Goal: Task Accomplishment & Management: Manage account settings

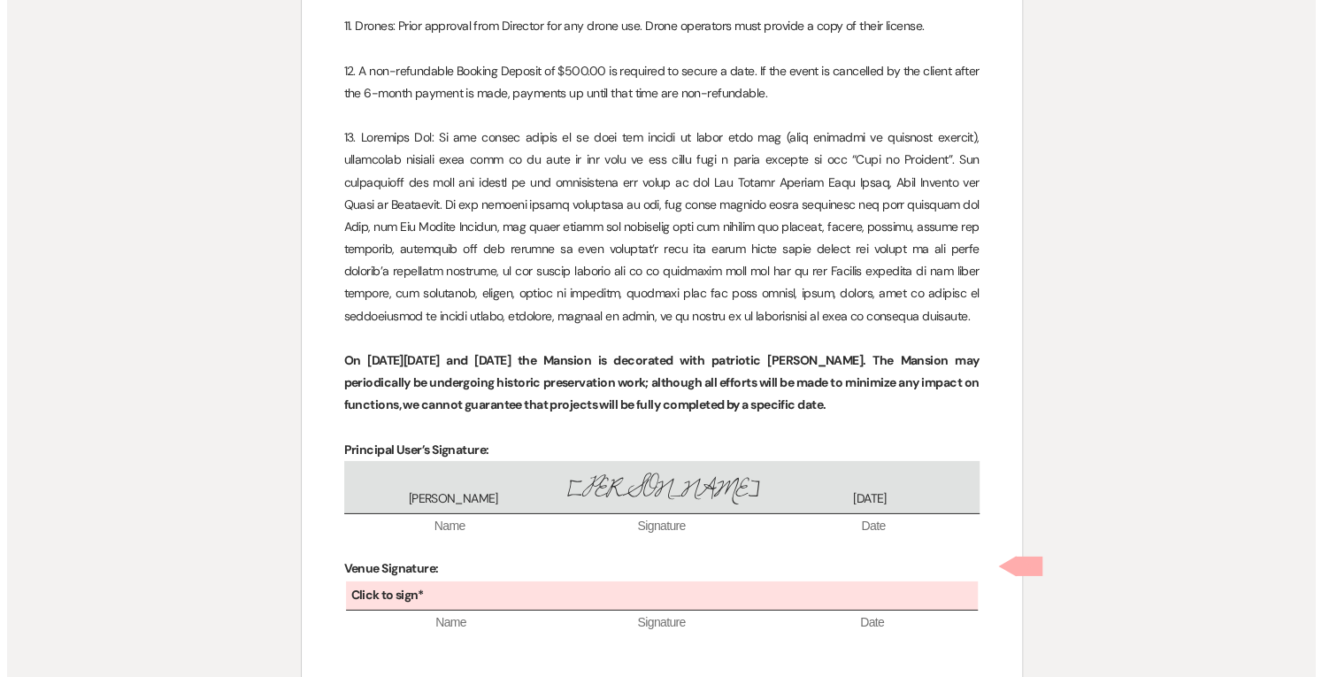
scroll to position [3128, 0]
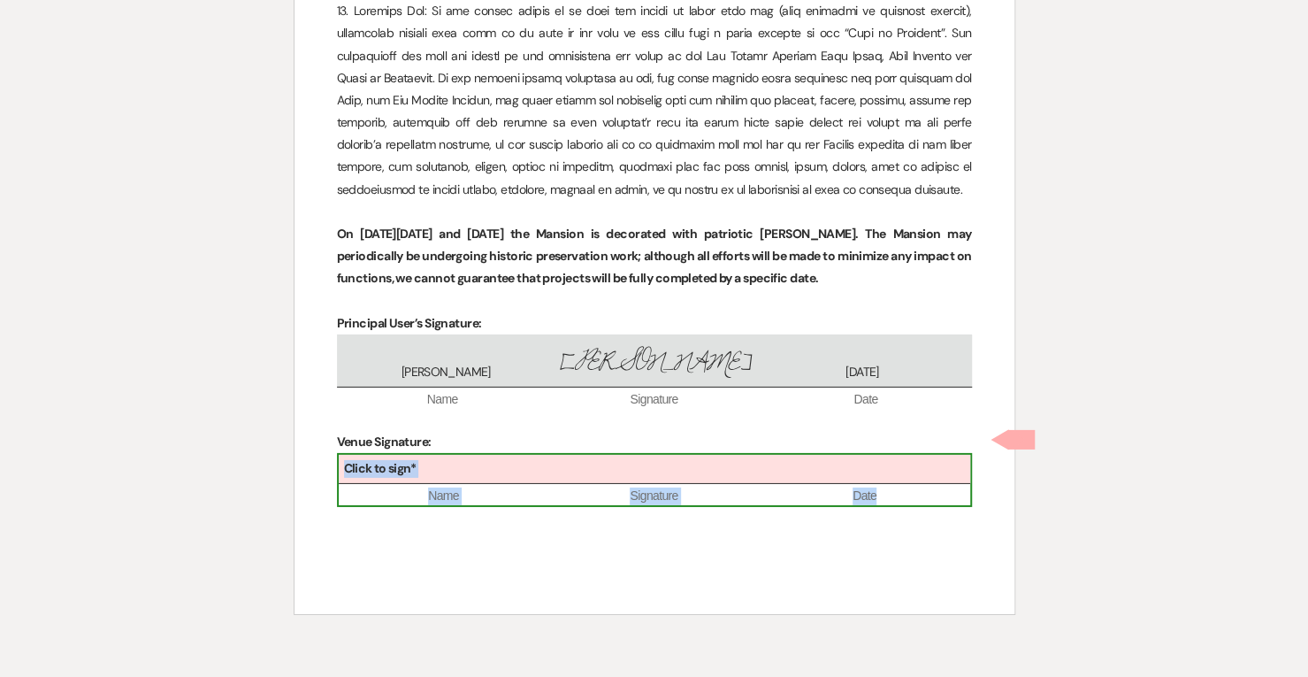
click at [685, 484] on div "Click to sign*" at bounding box center [655, 469] width 632 height 29
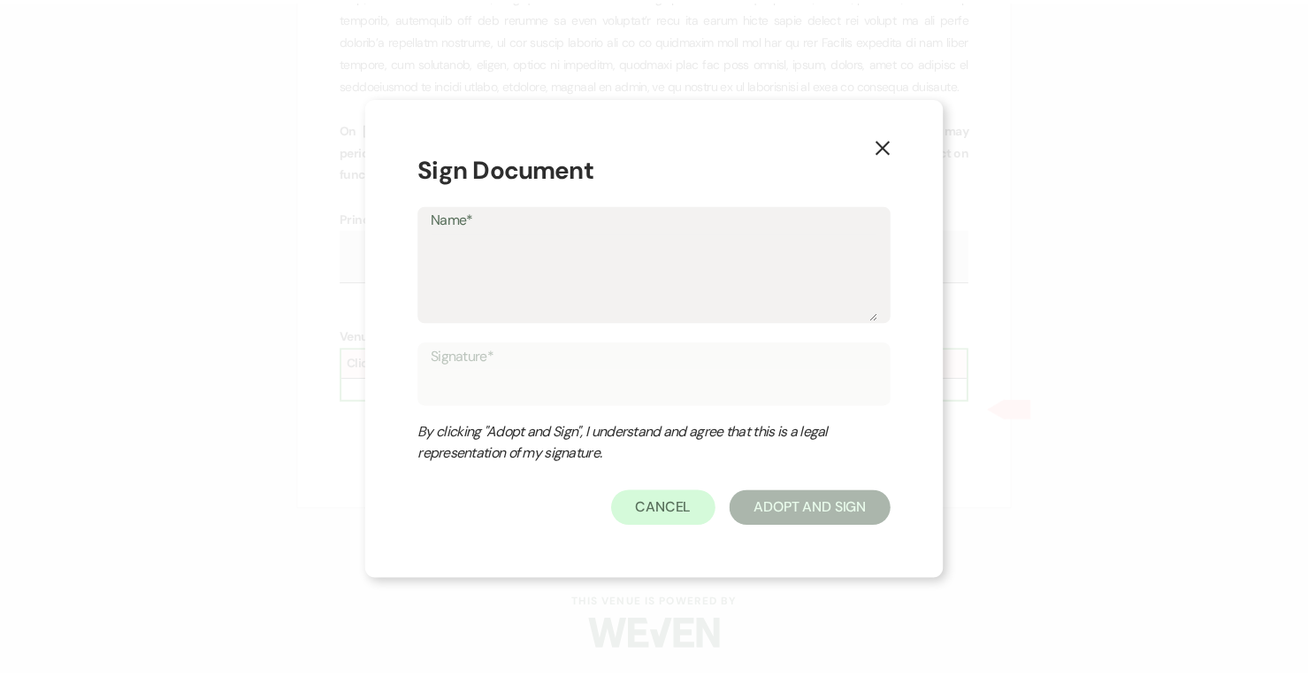
scroll to position [3286, 0]
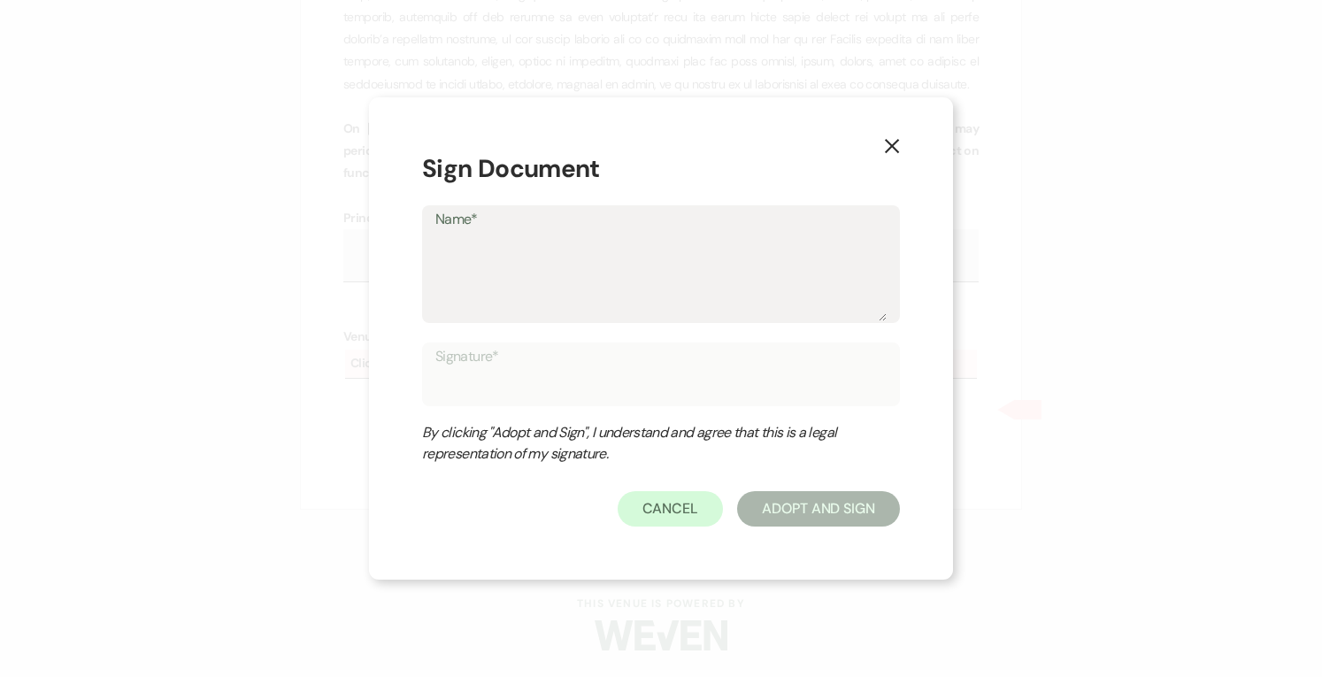
type textarea "T"
type input "T"
type textarea "Tr"
type input "Tr"
type textarea "Tra"
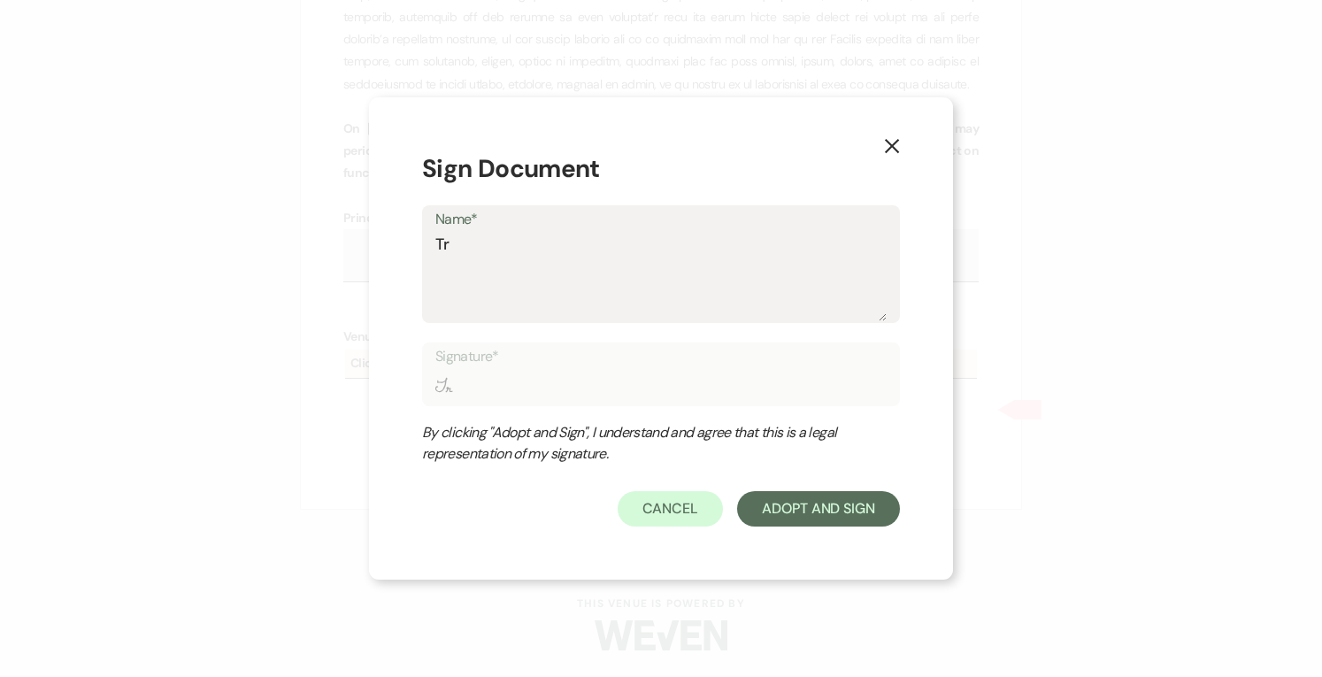
type input "Tra"
type textarea "Trac"
type input "Trac"
type textarea "[PERSON_NAME]"
type input "[PERSON_NAME]"
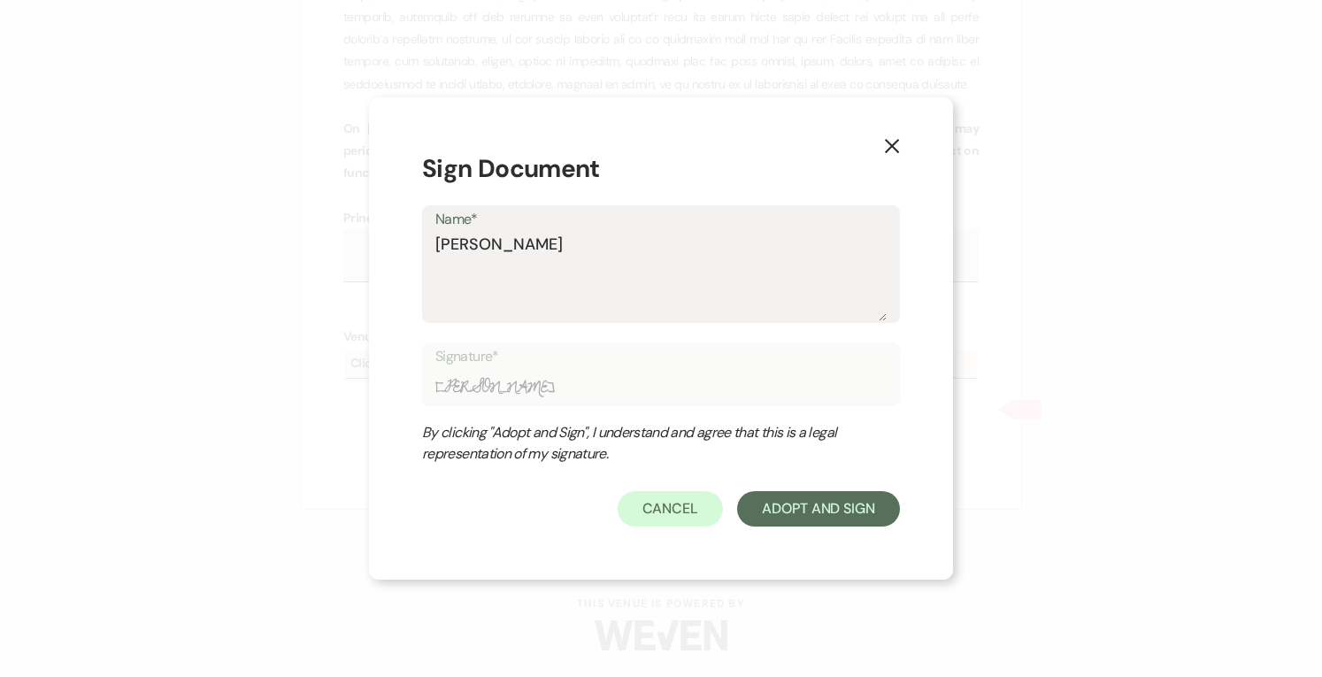
type textarea "[PERSON_NAME]"
type input "[PERSON_NAME]"
type textarea "[PERSON_NAME] P"
type input "[PERSON_NAME] P"
type textarea "[PERSON_NAME] Pa"
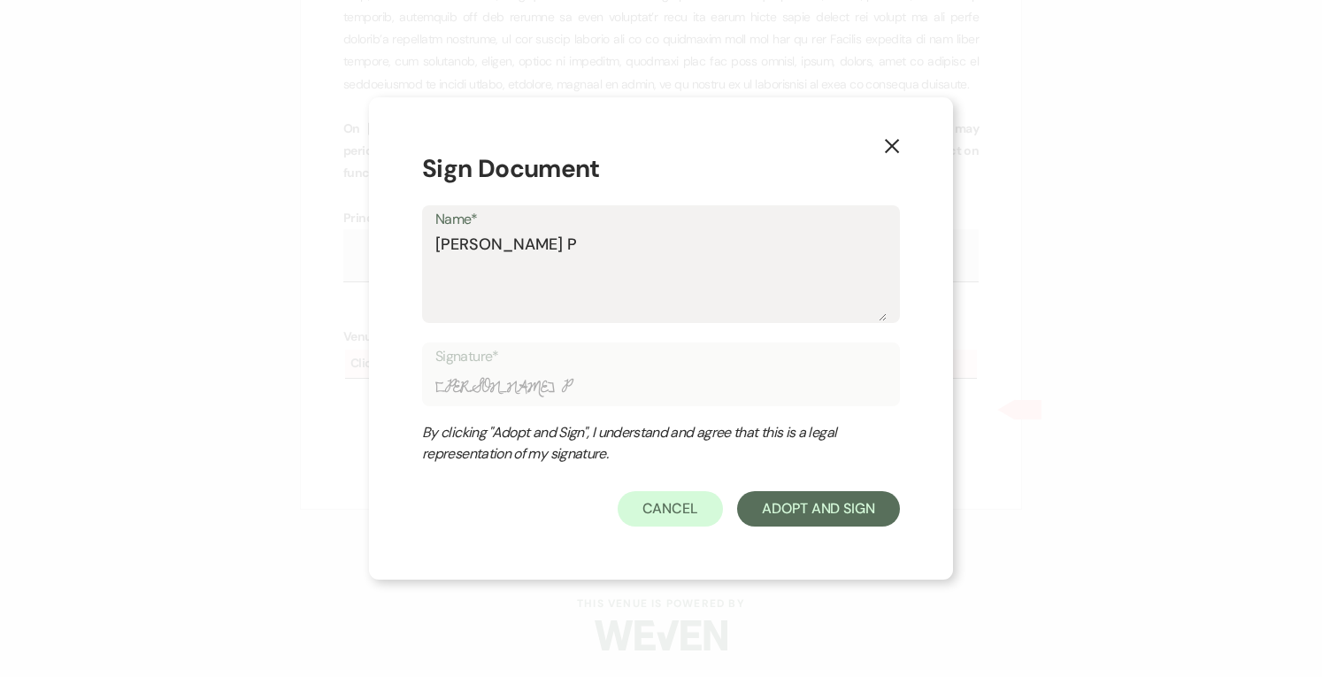
type input "[PERSON_NAME] Pa"
type textarea "[PERSON_NAME] Par"
type input "[PERSON_NAME] Par"
type textarea "[PERSON_NAME] Para"
type input "[PERSON_NAME] Para"
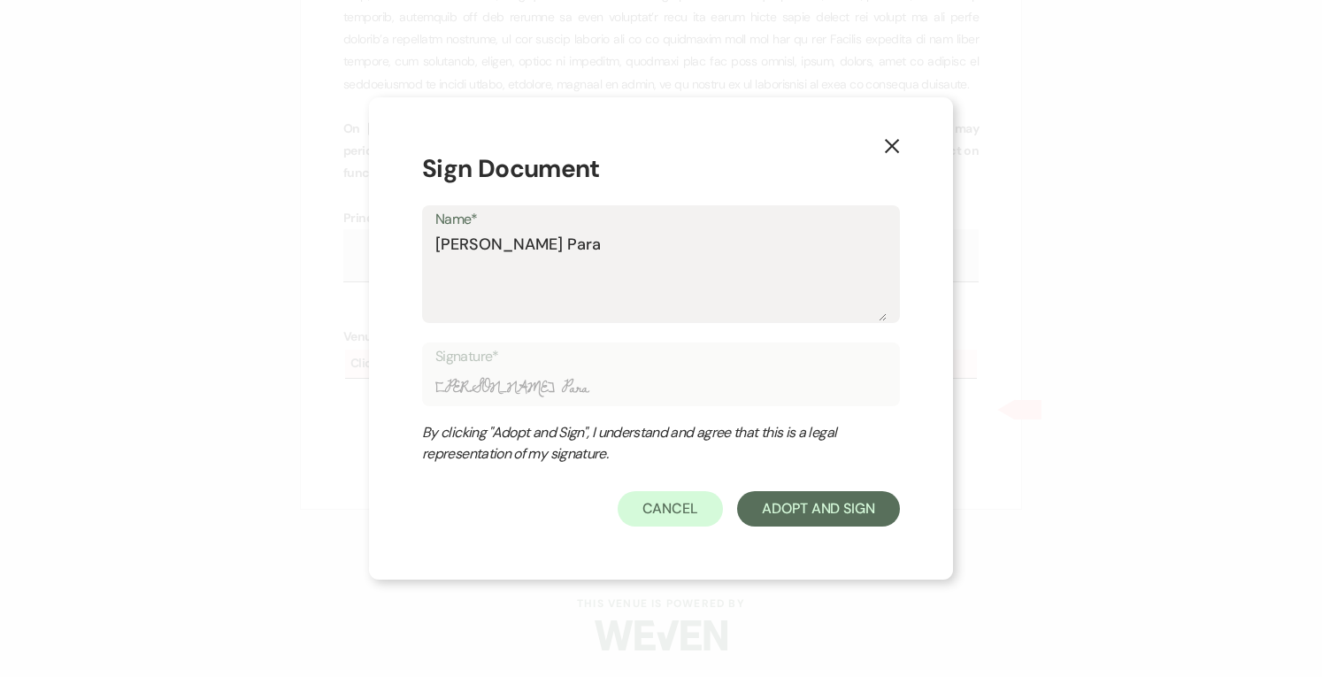
type textarea "[PERSON_NAME]"
type input "[PERSON_NAME]"
type textarea "[PERSON_NAME]"
type input "[PERSON_NAME]"
type textarea "[PERSON_NAME]"
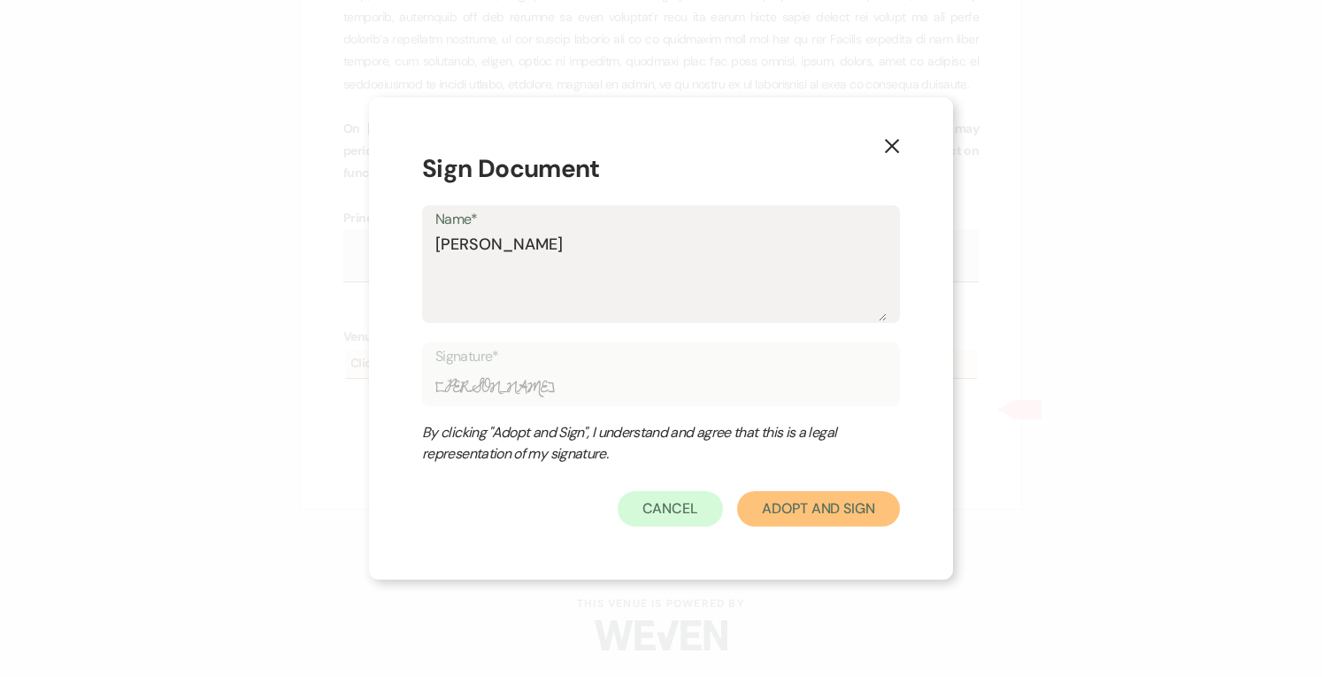
click at [846, 512] on button "Adopt And Sign" at bounding box center [818, 508] width 163 height 35
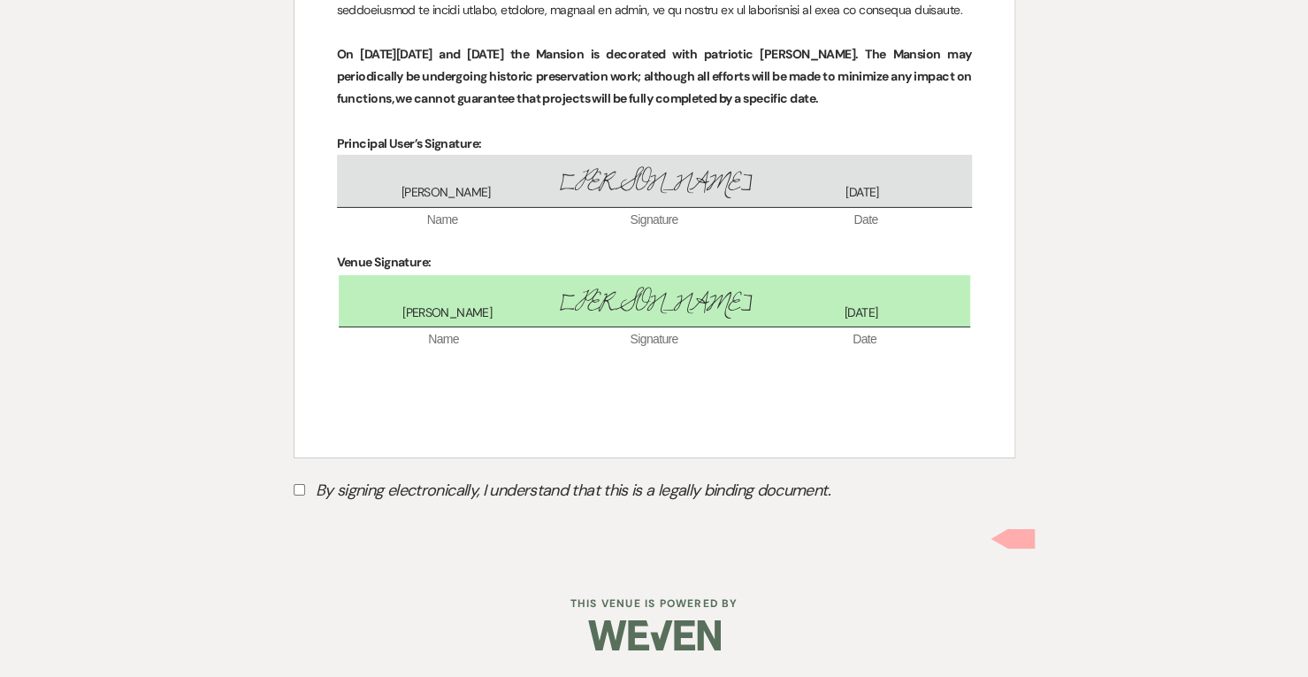
scroll to position [3360, 0]
click at [303, 487] on input "By signing electronically, I understand that this is a legally binding document." at bounding box center [300, 490] width 12 height 12
checkbox input "true"
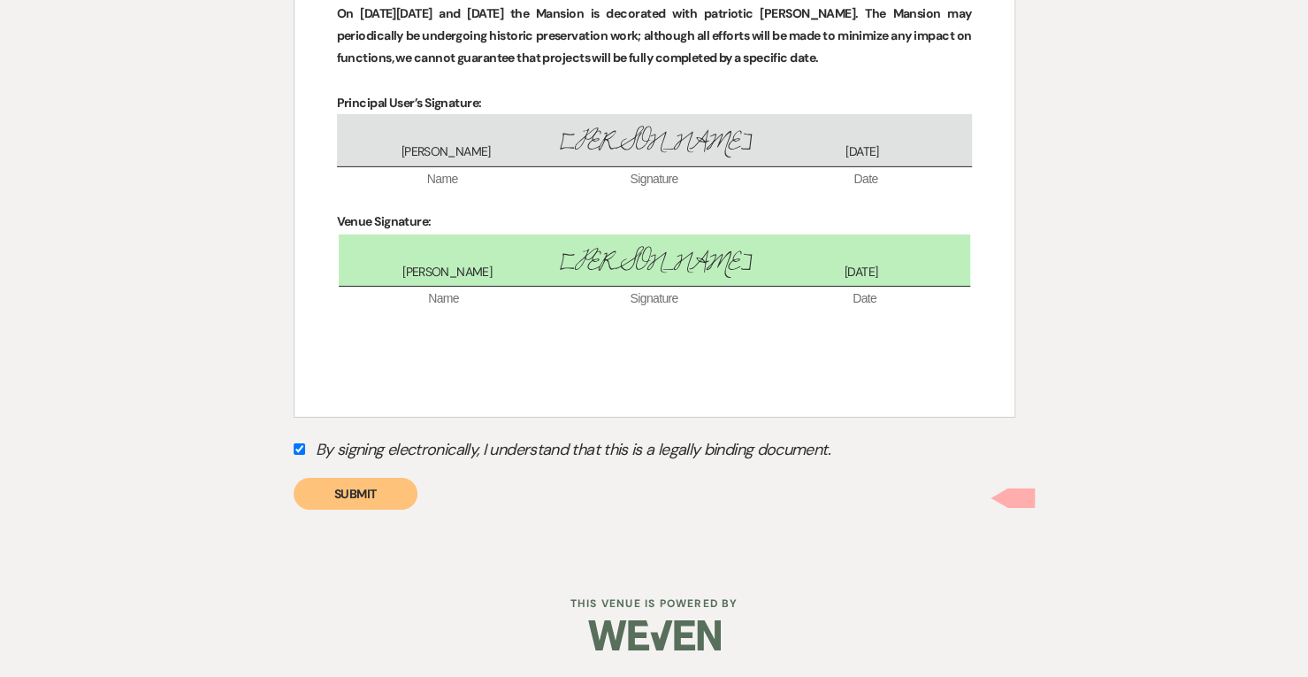
click at [337, 510] on button "Submit" at bounding box center [356, 494] width 124 height 32
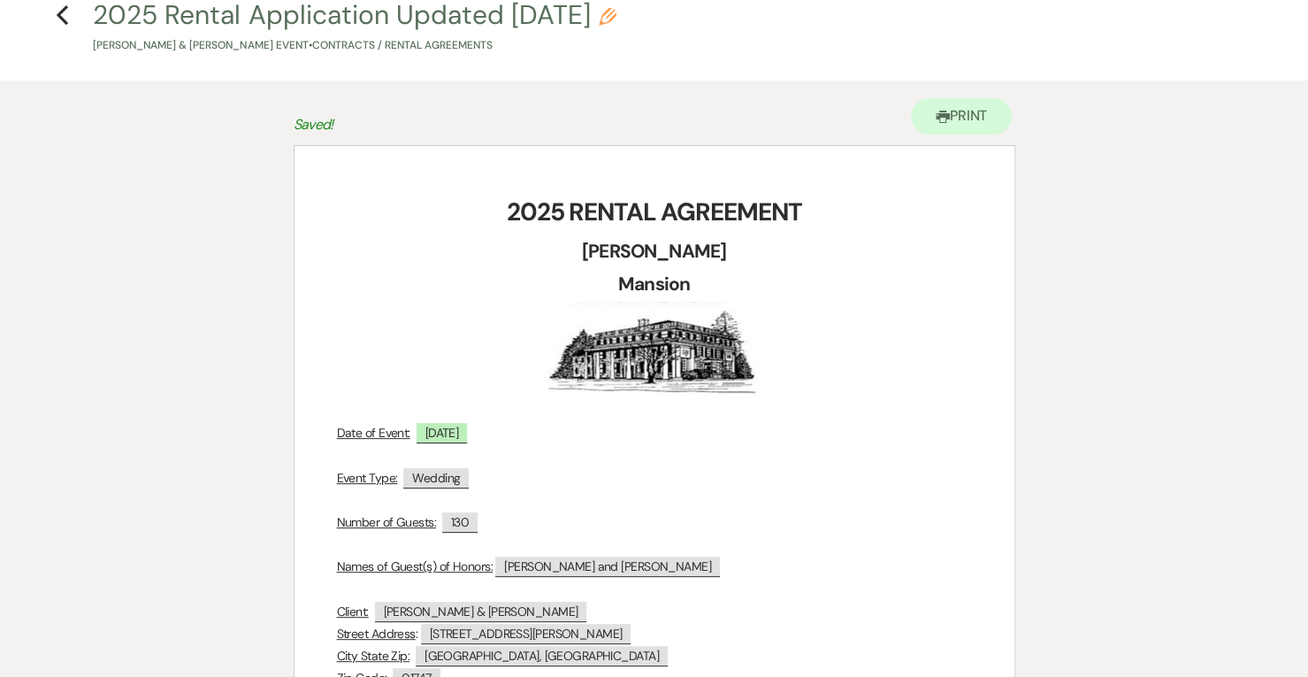
scroll to position [0, 0]
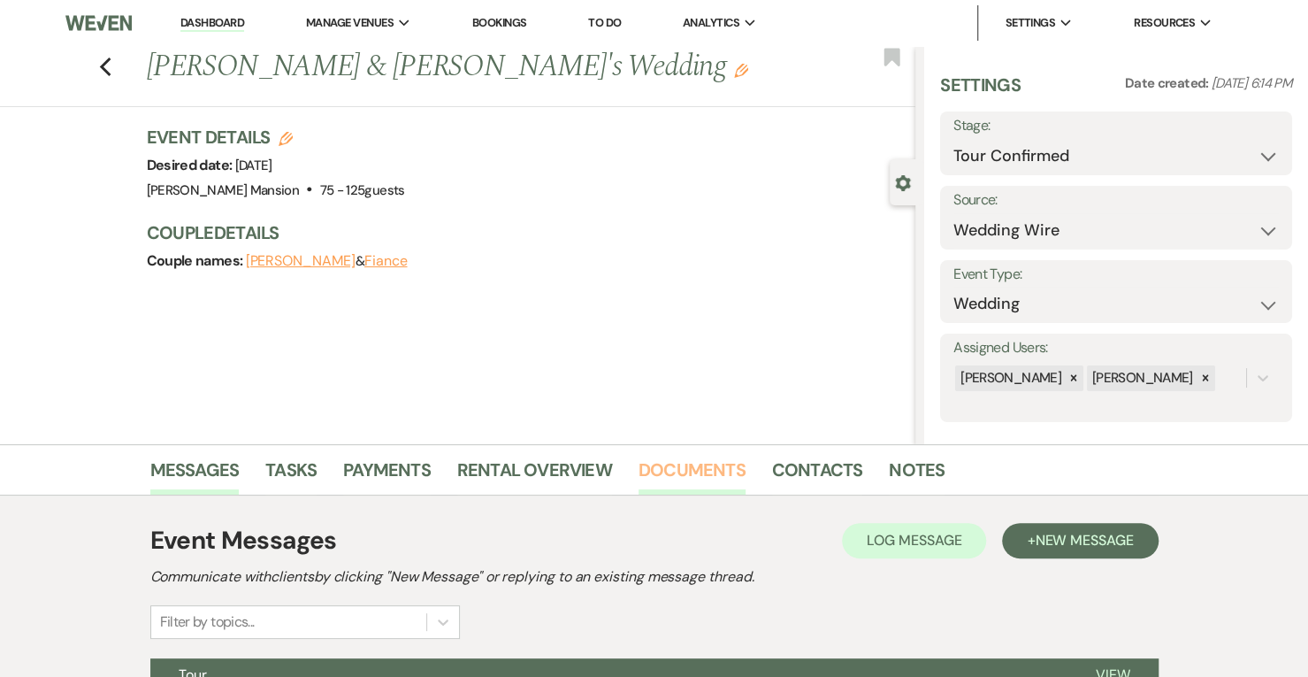
scroll to position [266, 0]
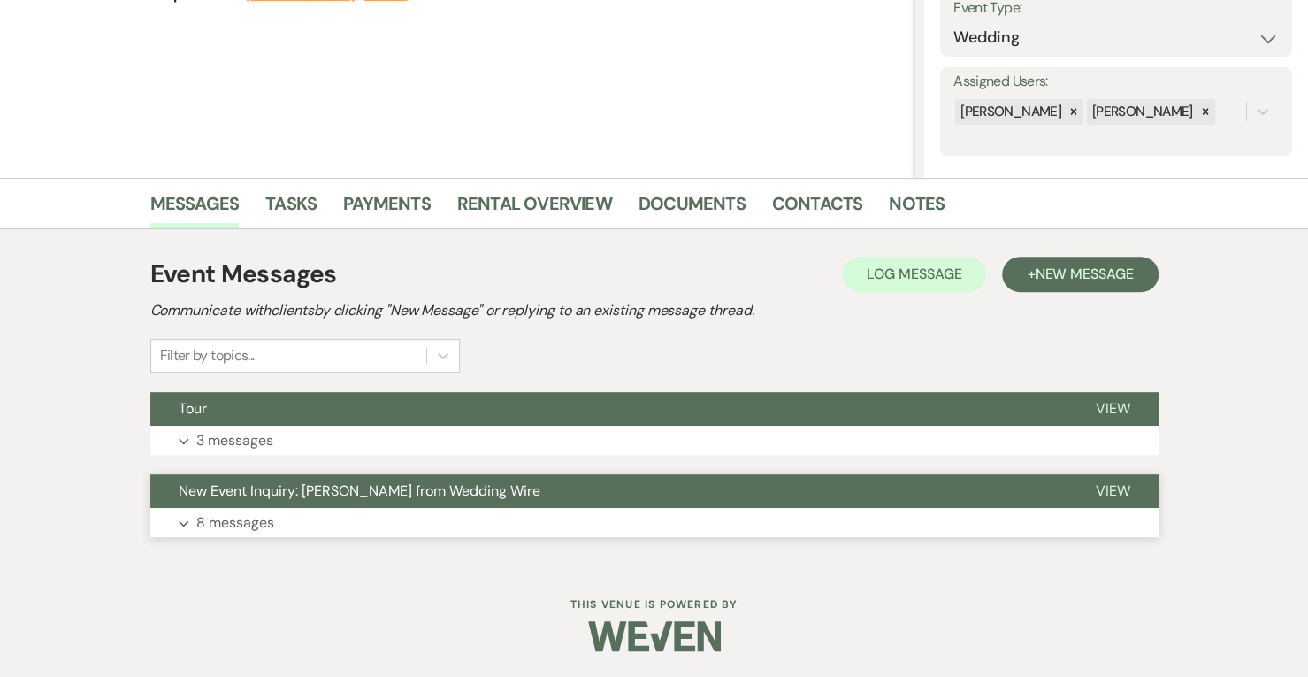
click at [182, 509] on button "Expand 8 messages" at bounding box center [654, 523] width 1008 height 30
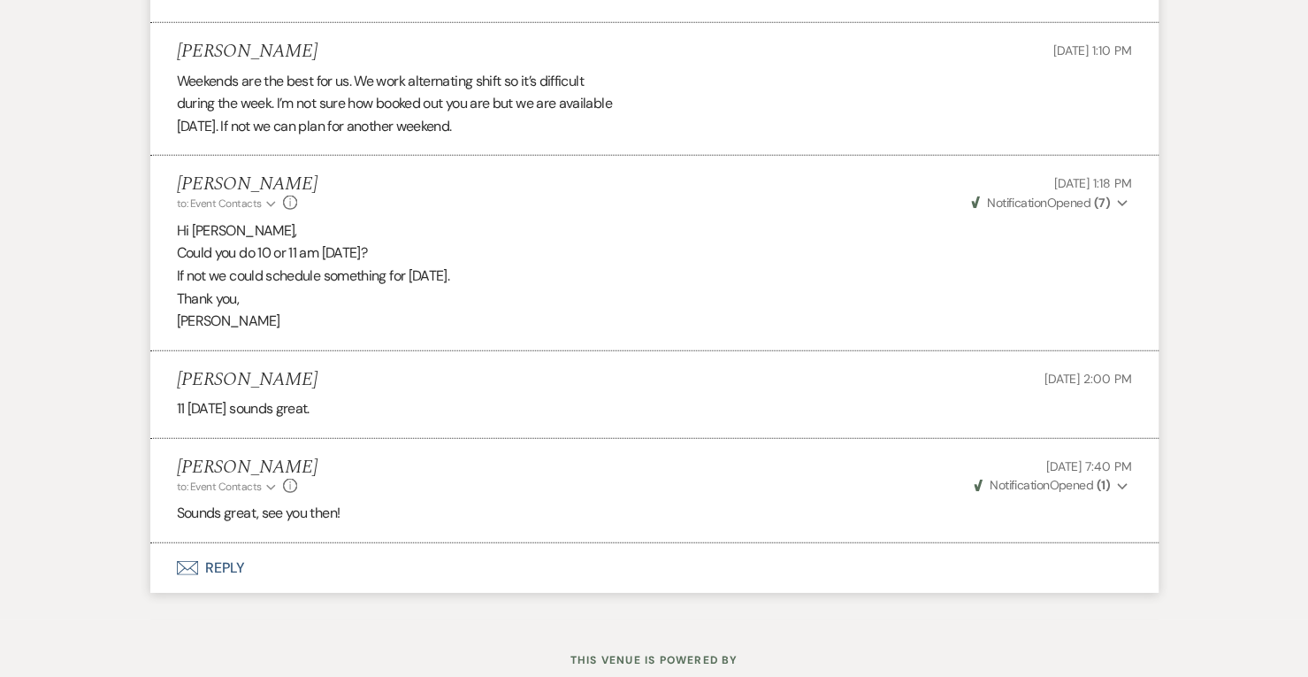
scroll to position [2776, 0]
click at [182, 509] on li "[PERSON_NAME] to: Event Contacts Expand Info [DATE] 7:40 PM Weven Check Notific…" at bounding box center [654, 489] width 1008 height 104
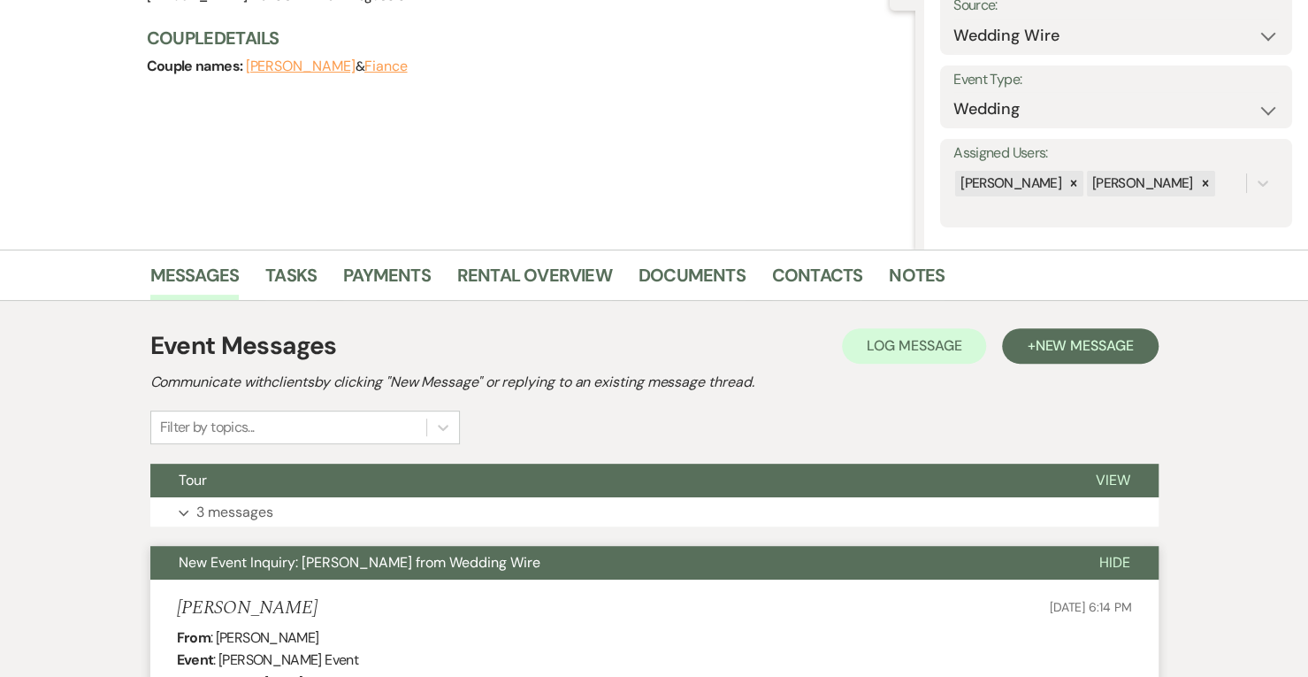
scroll to position [0, 0]
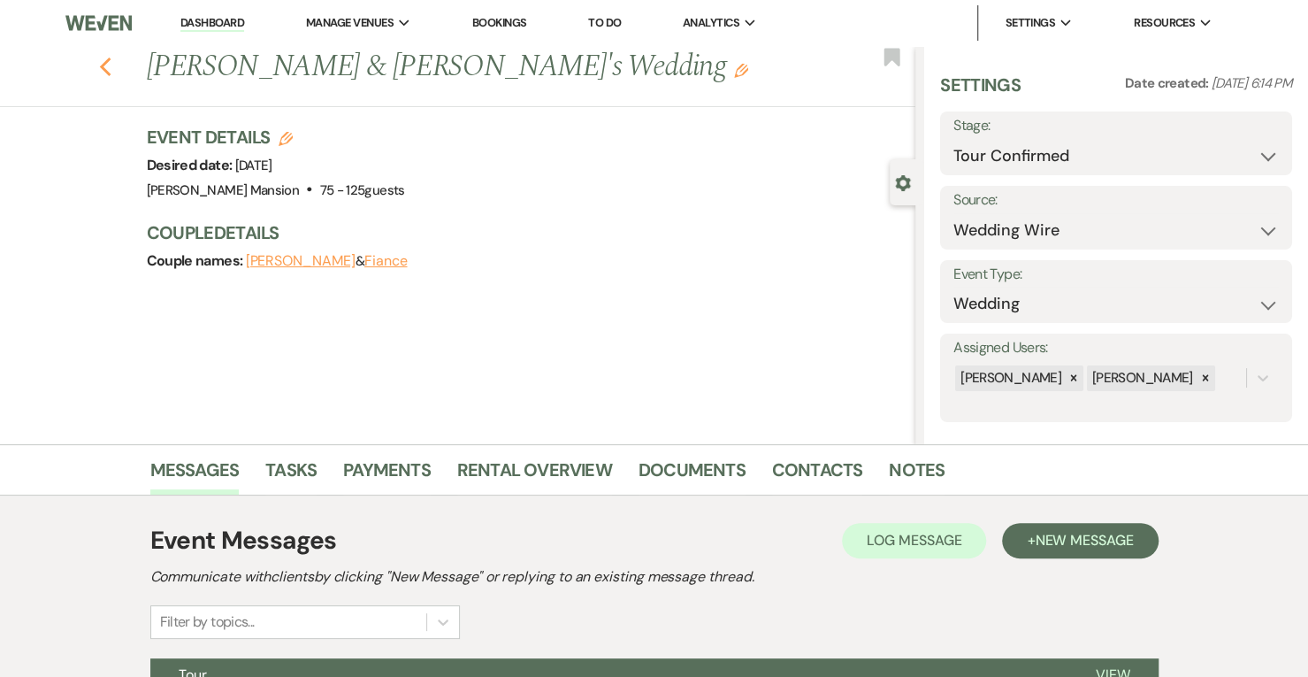
click at [111, 66] on icon "Previous" at bounding box center [105, 67] width 13 height 21
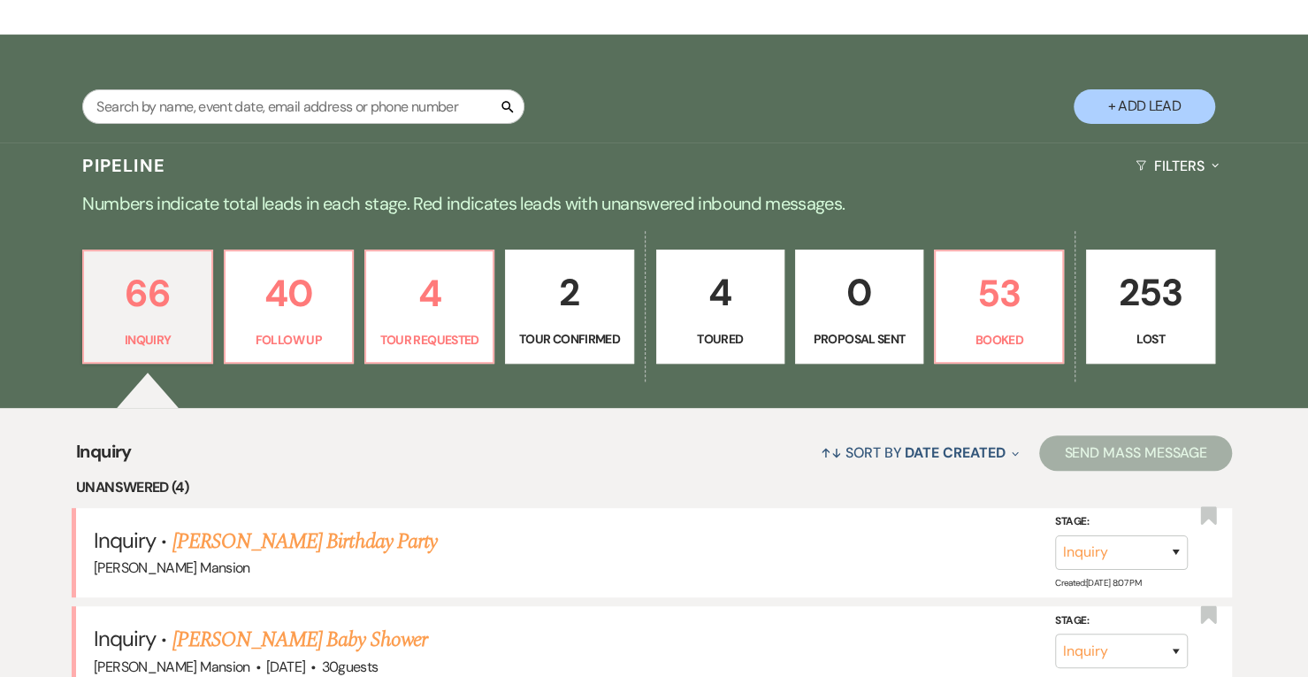
scroll to position [280, 0]
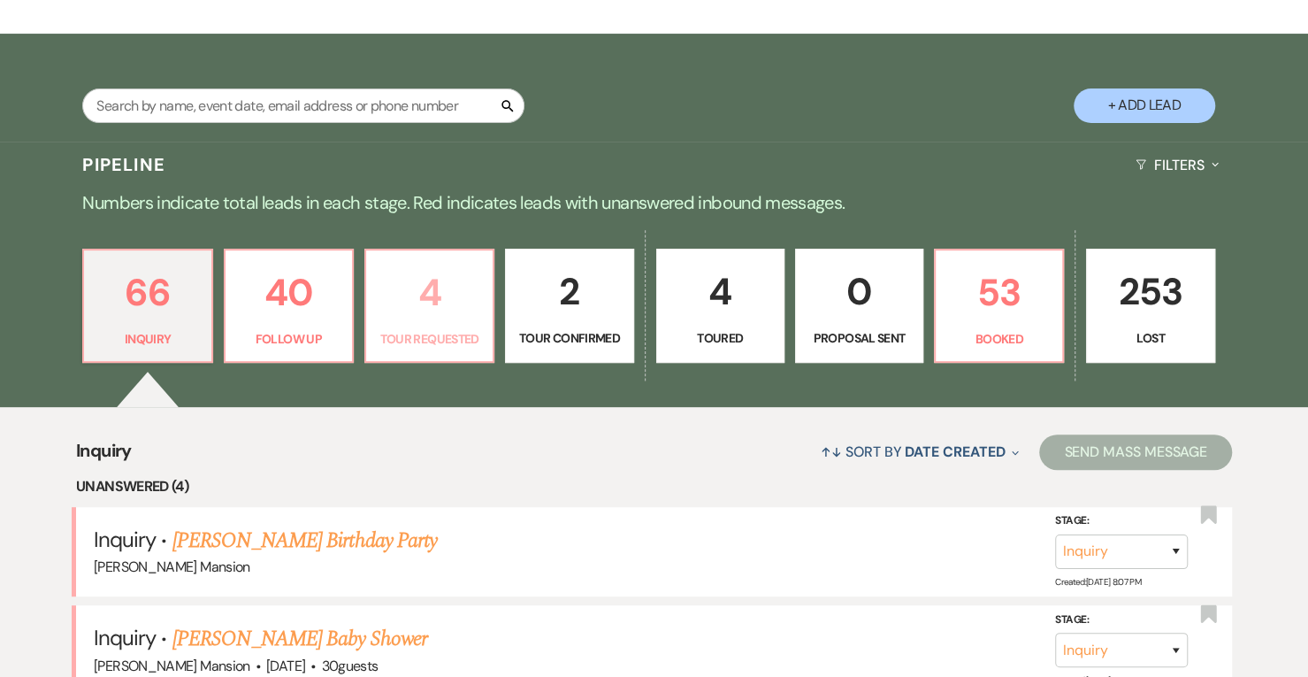
click at [432, 318] on p "4" at bounding box center [429, 292] width 105 height 59
select select "2"
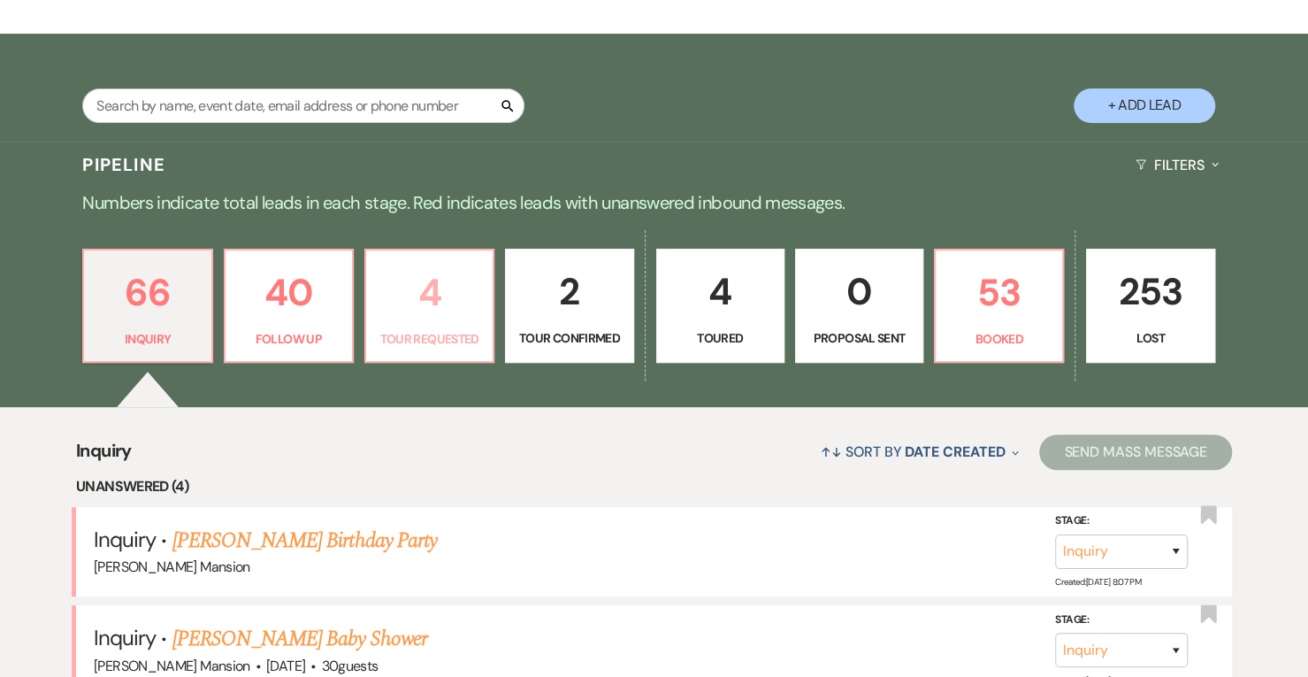
select select "2"
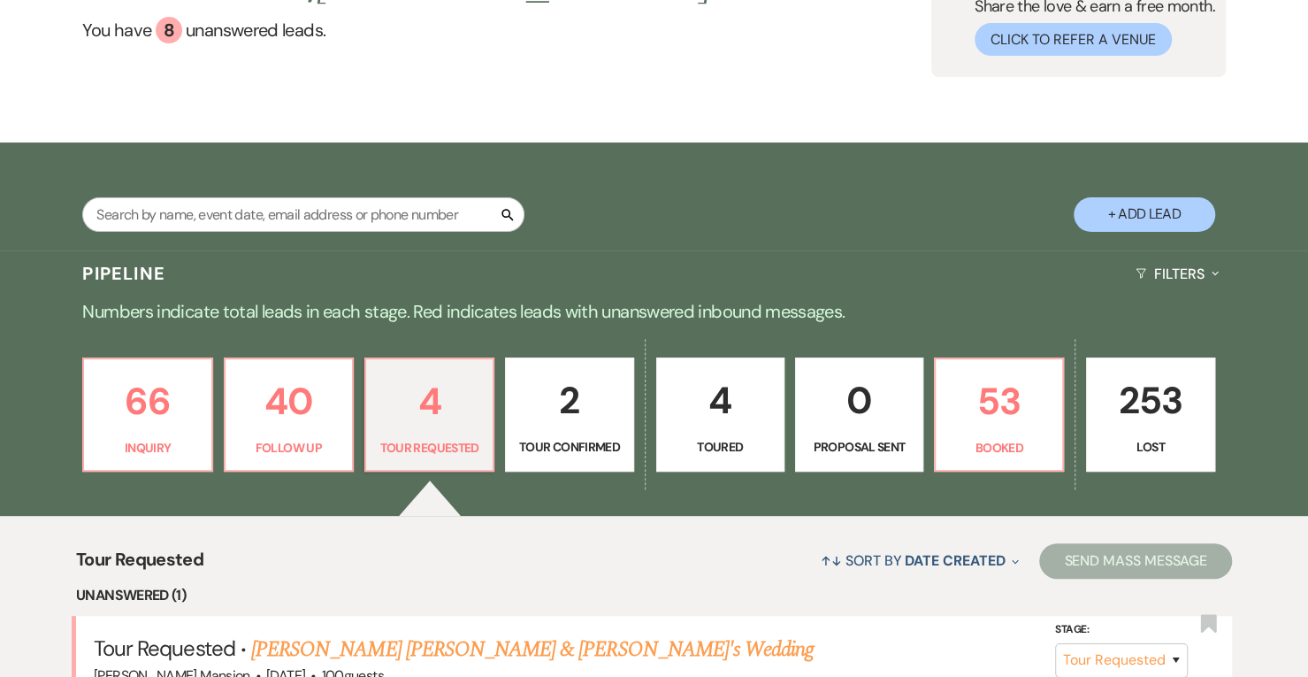
scroll to position [173, 0]
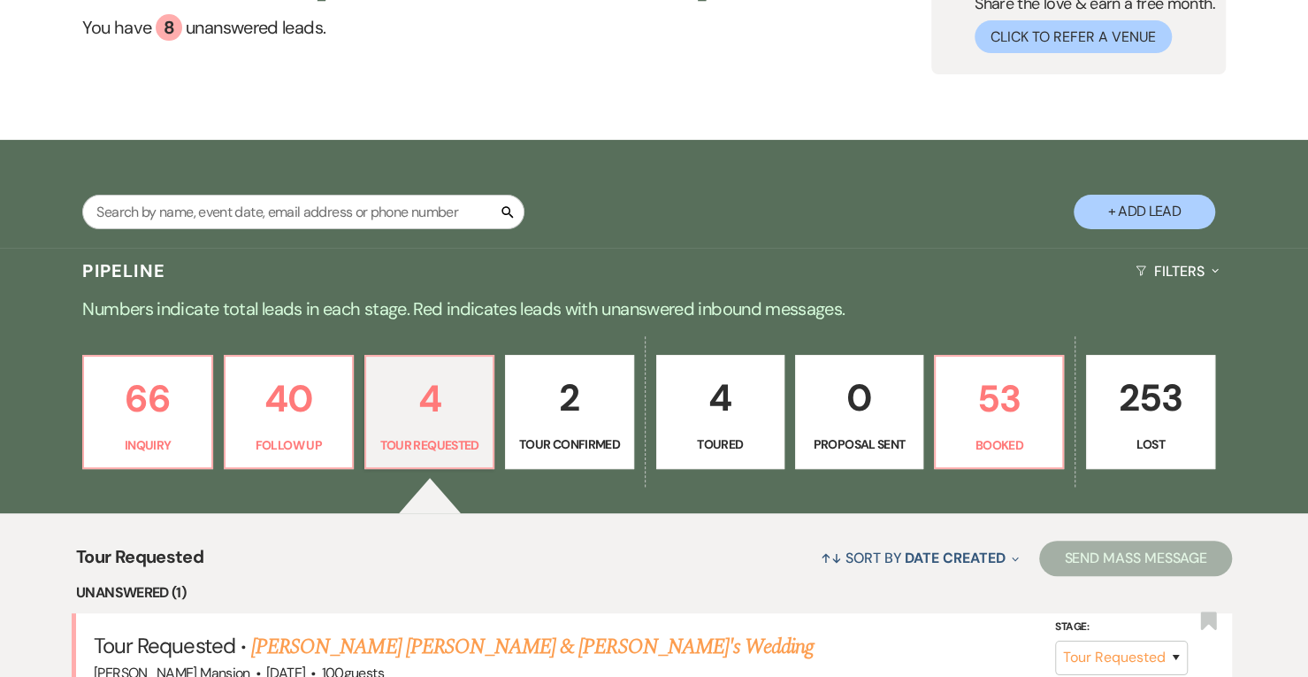
click at [579, 424] on p "2" at bounding box center [569, 397] width 105 height 59
select select "4"
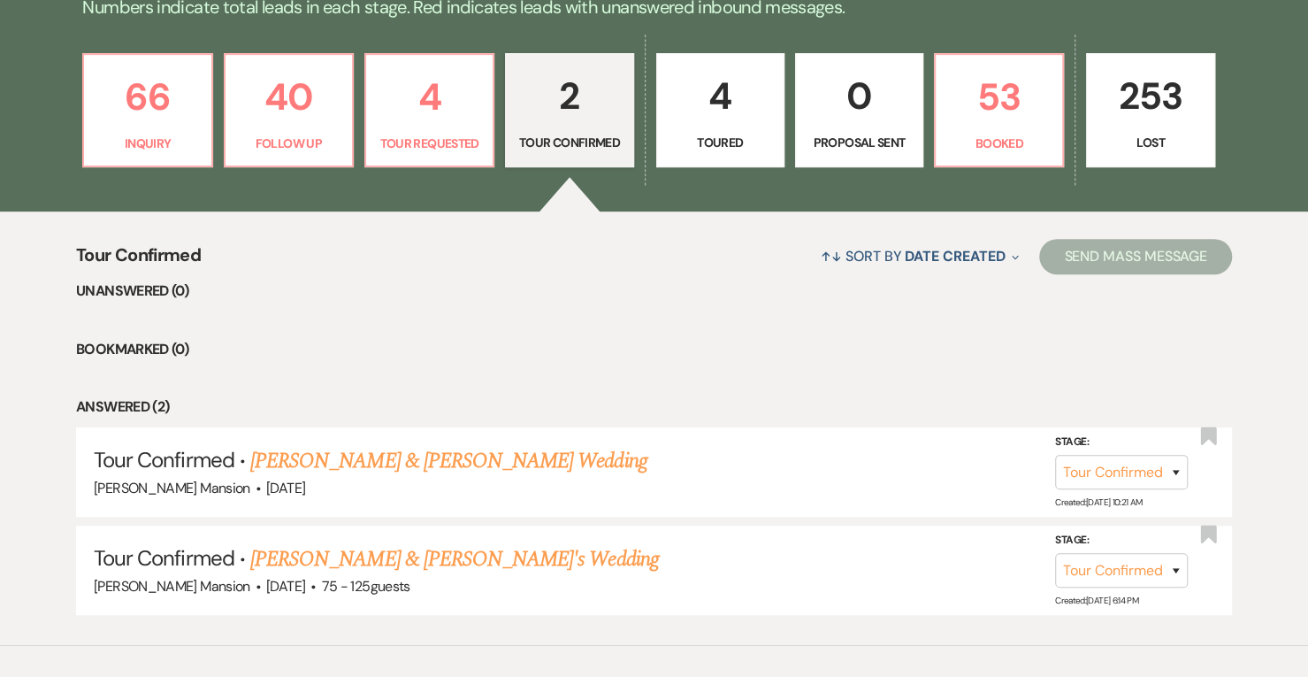
scroll to position [479, 0]
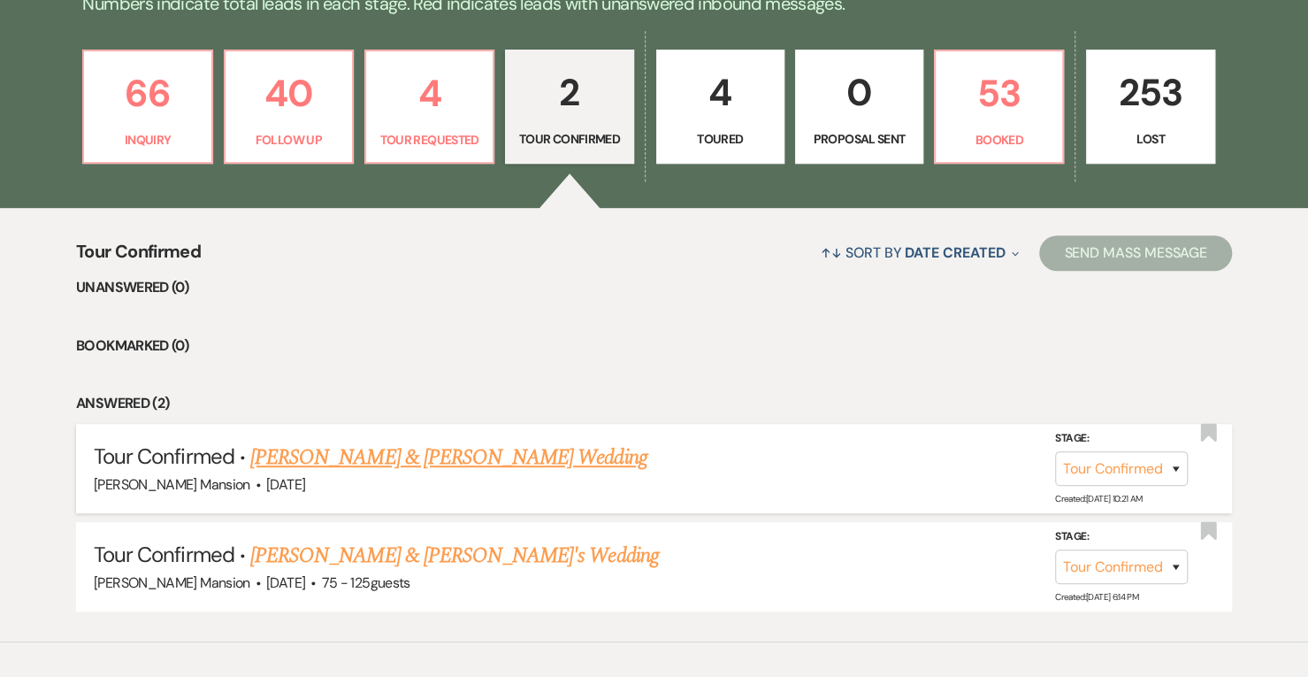
click at [469, 459] on link "Madison Starkey & John English's Wedding" at bounding box center [448, 457] width 396 height 32
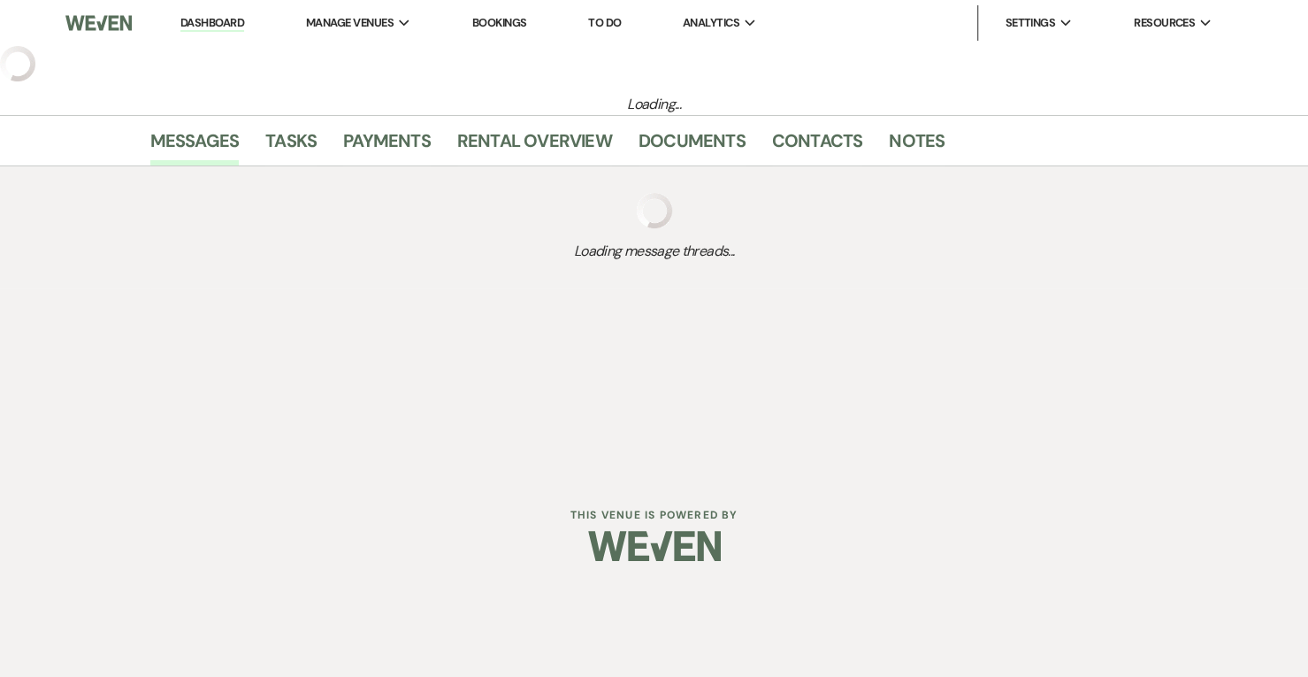
select select "4"
select select "5"
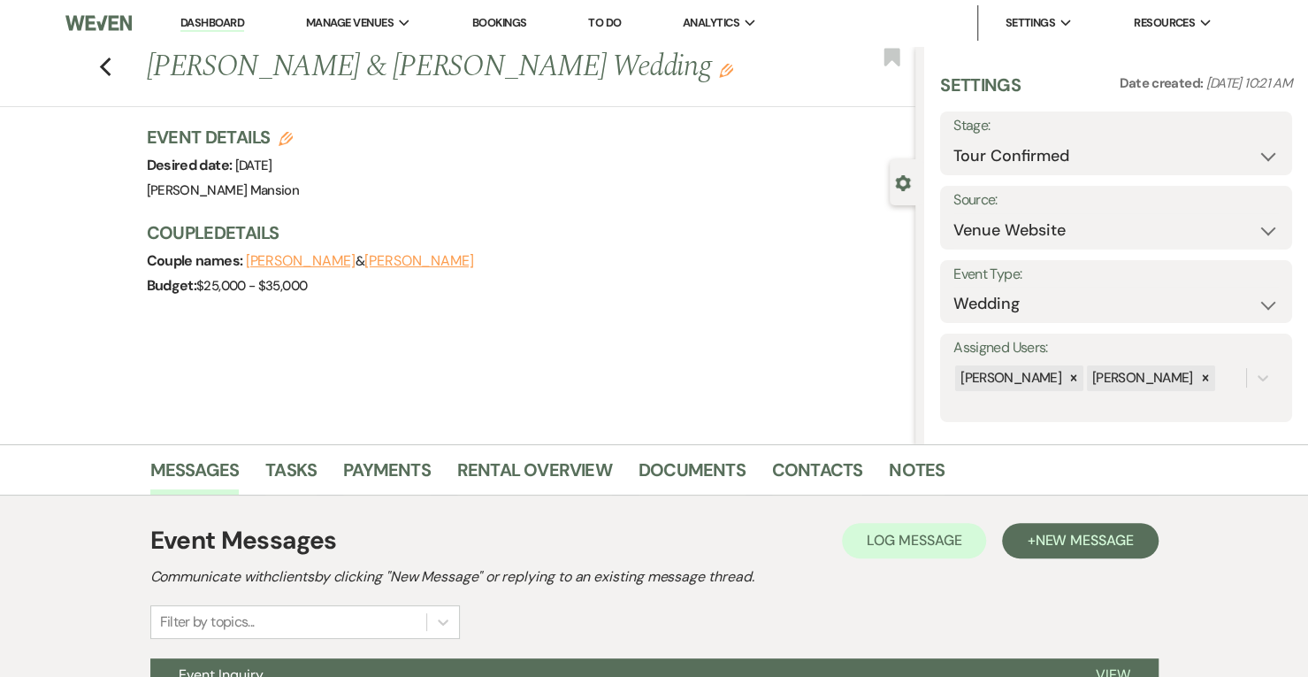
scroll to position [184, 0]
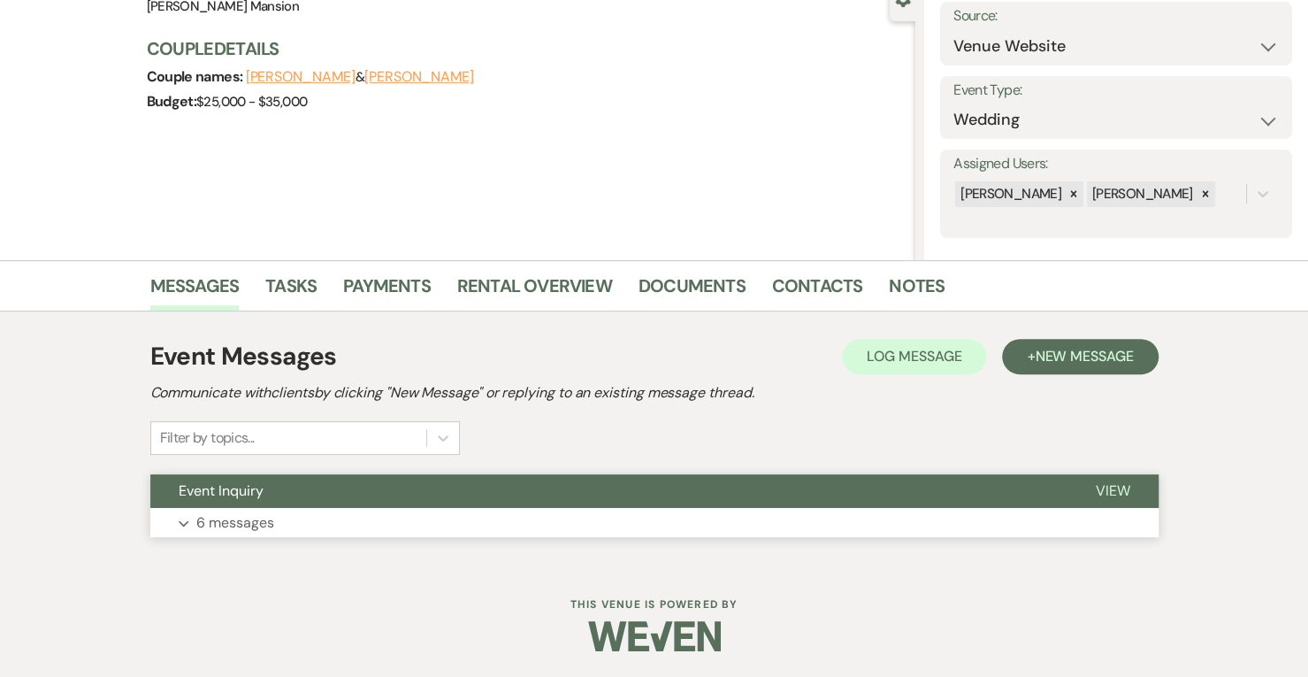
click at [183, 521] on icon "Expand" at bounding box center [184, 523] width 11 height 7
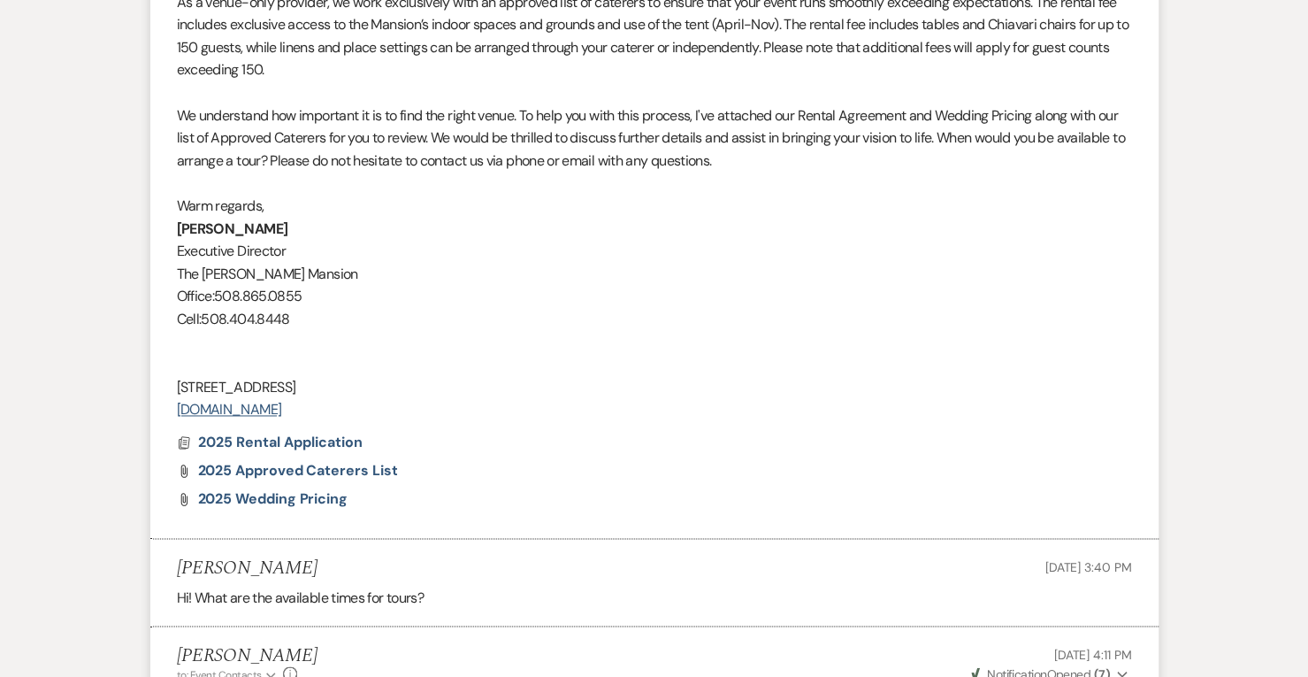
scroll to position [1716, 0]
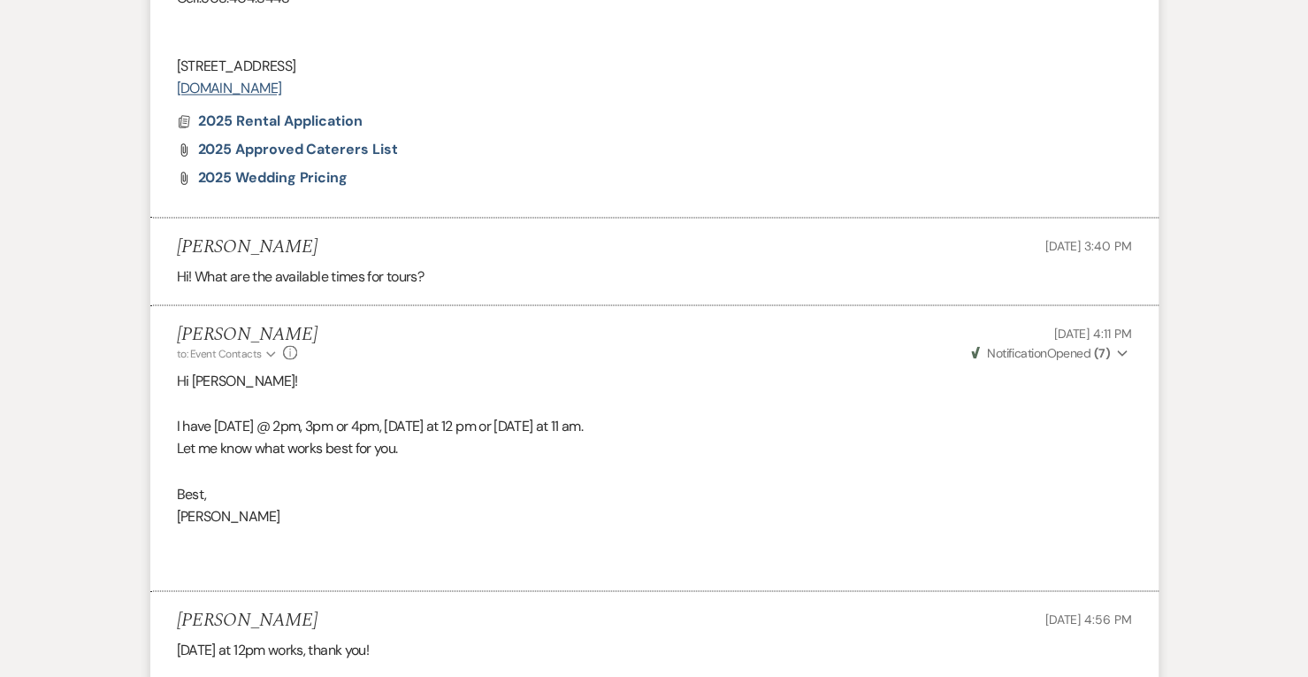
click at [183, 527] on p at bounding box center [654, 538] width 955 height 23
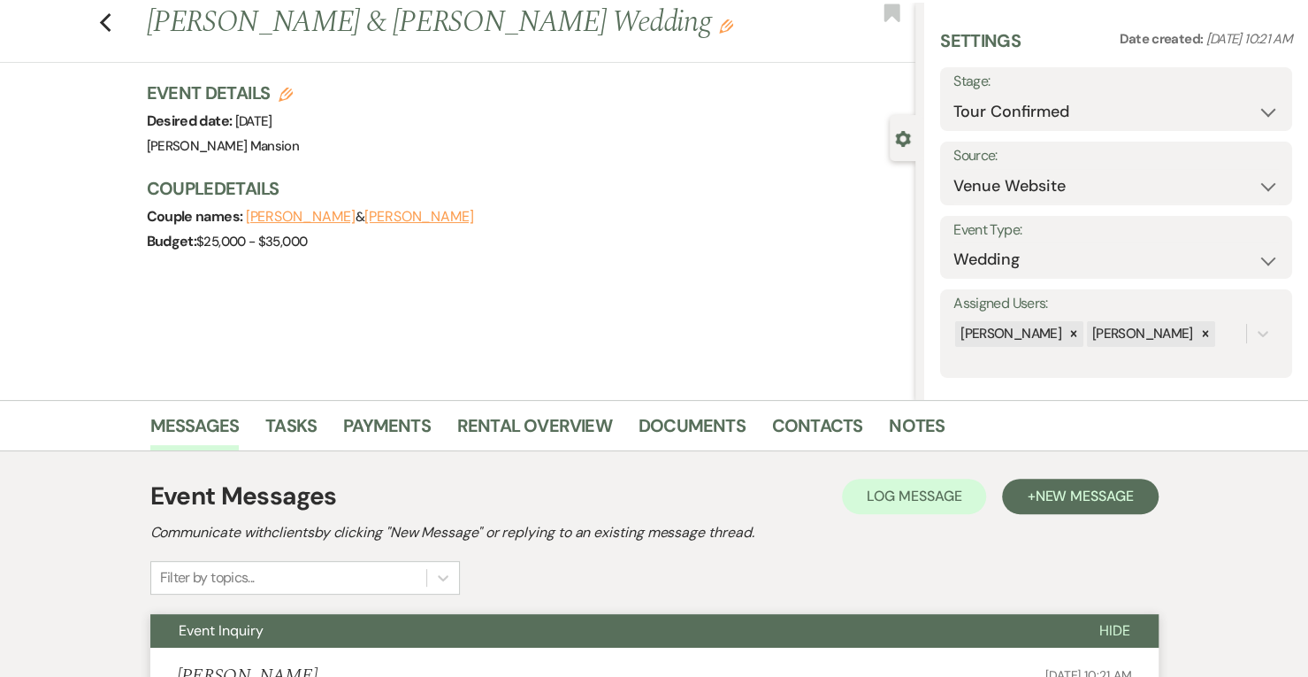
scroll to position [0, 0]
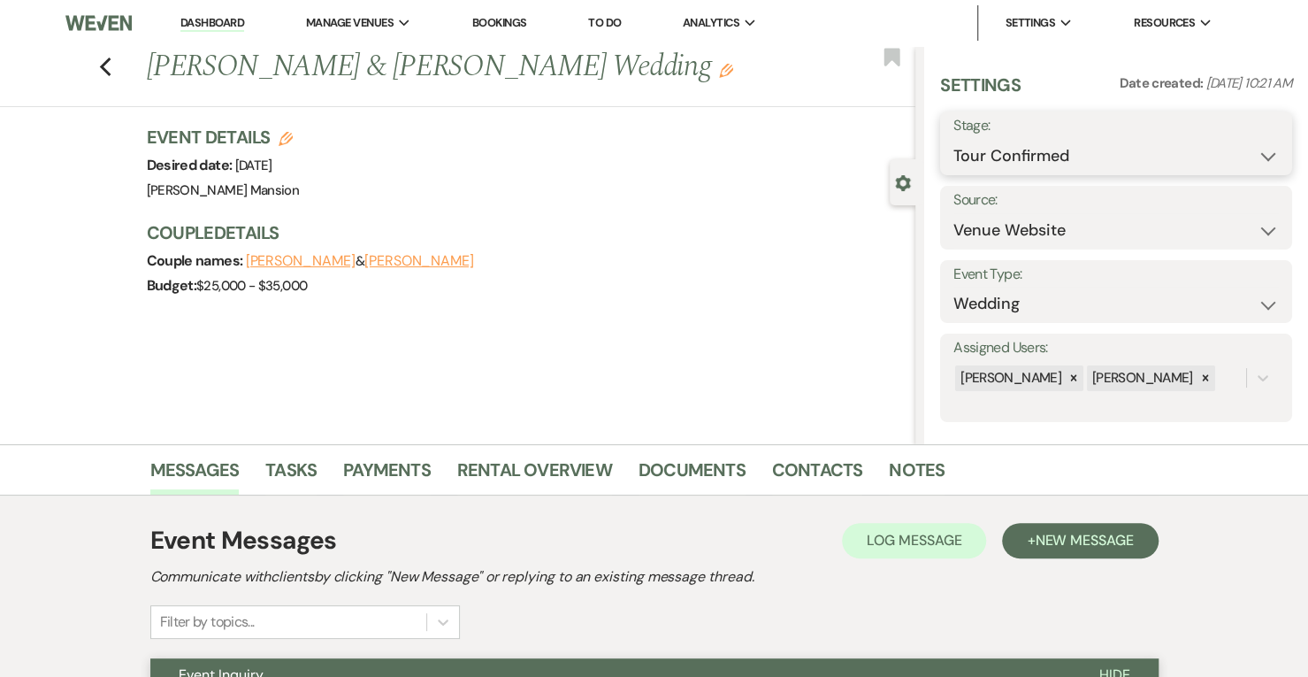
click at [1250, 158] on select "Inquiry Follow Up Tour Requested Tour Confirmed Toured Proposal Sent Booked Lost" at bounding box center [1117, 156] width 326 height 35
select select "5"
click at [954, 139] on select "Inquiry Follow Up Tour Requested Tour Confirmed Toured Proposal Sent Booked Lost" at bounding box center [1117, 156] width 326 height 35
click at [1237, 148] on button "Save" at bounding box center [1256, 143] width 73 height 35
click at [214, 15] on link "Dashboard" at bounding box center [212, 23] width 64 height 17
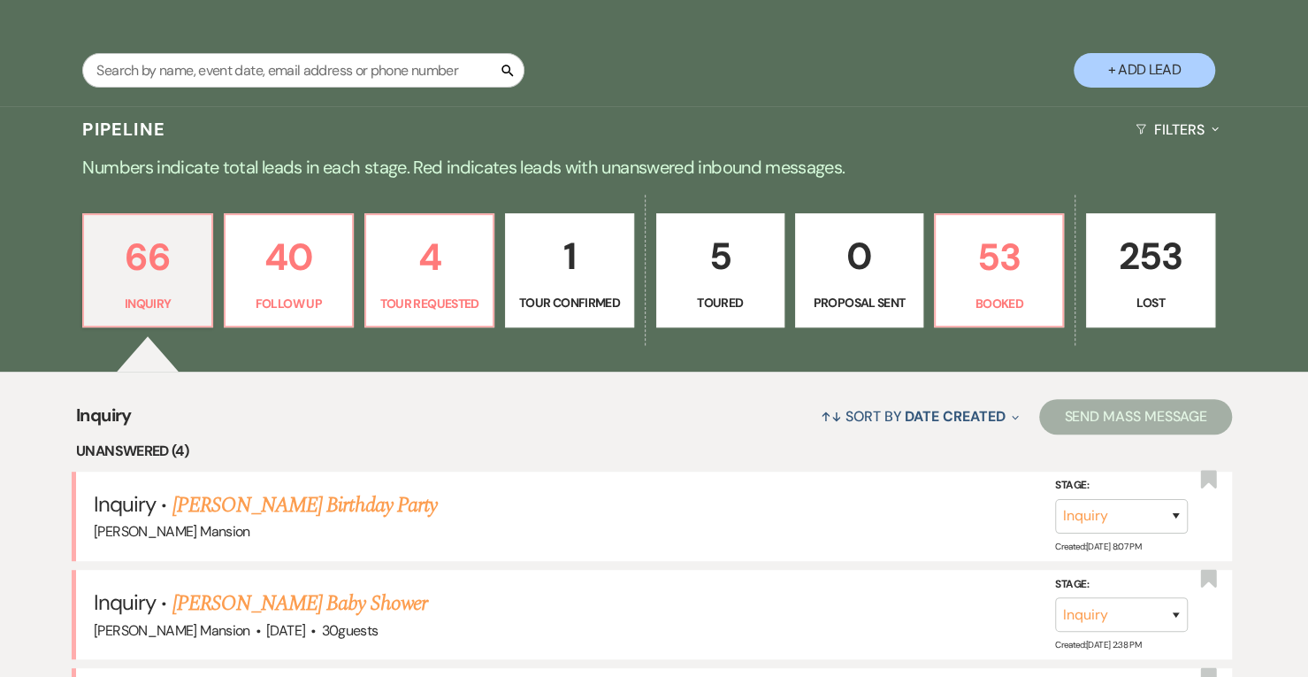
scroll to position [353, 0]
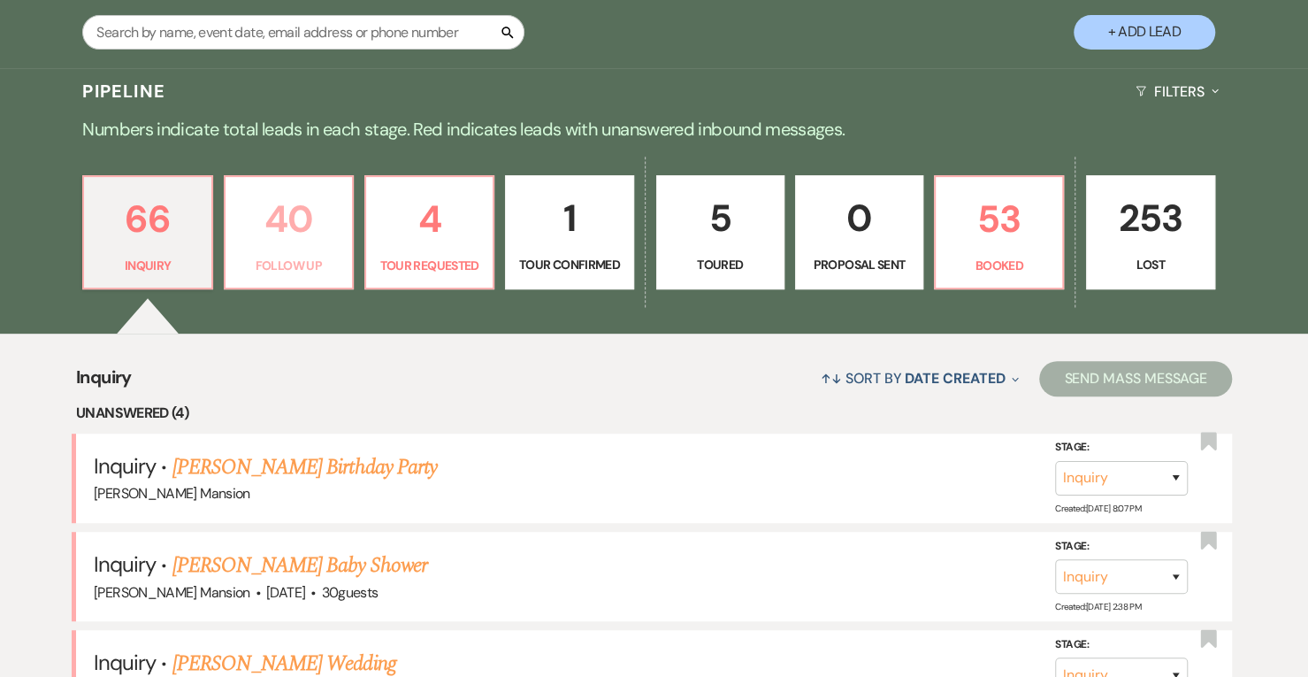
click at [288, 222] on p "40" at bounding box center [288, 218] width 105 height 59
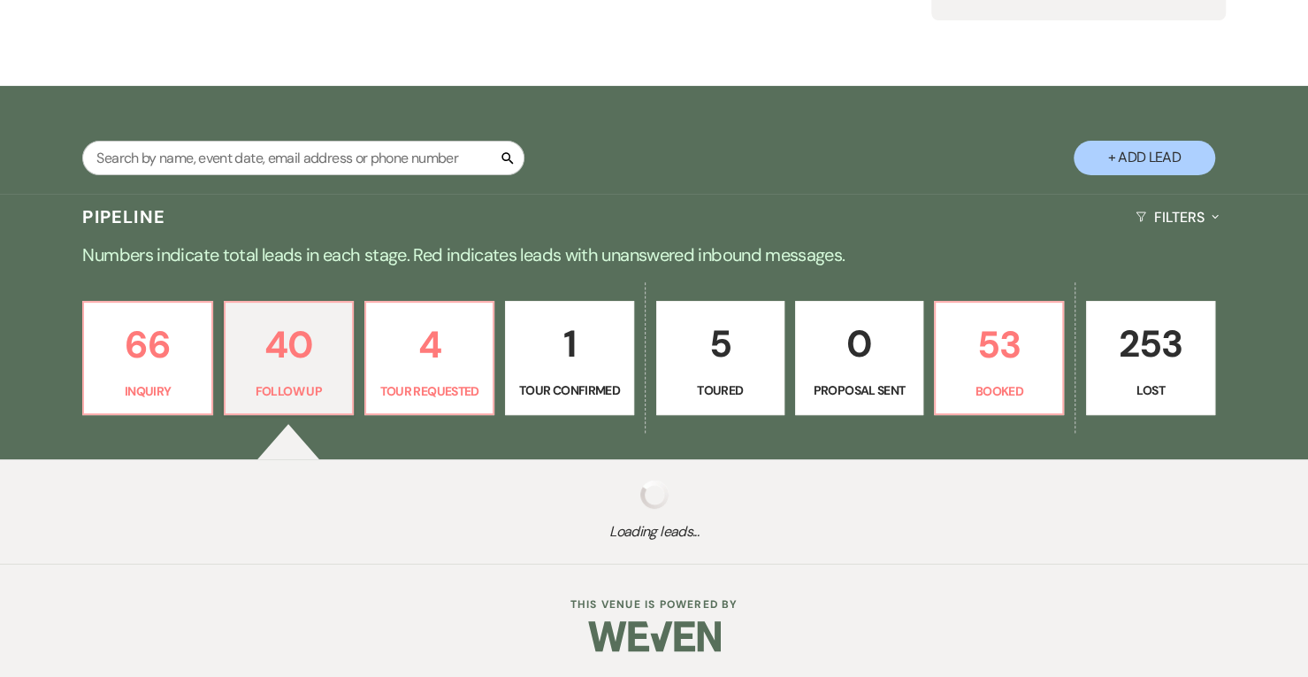
scroll to position [353, 0]
select select "9"
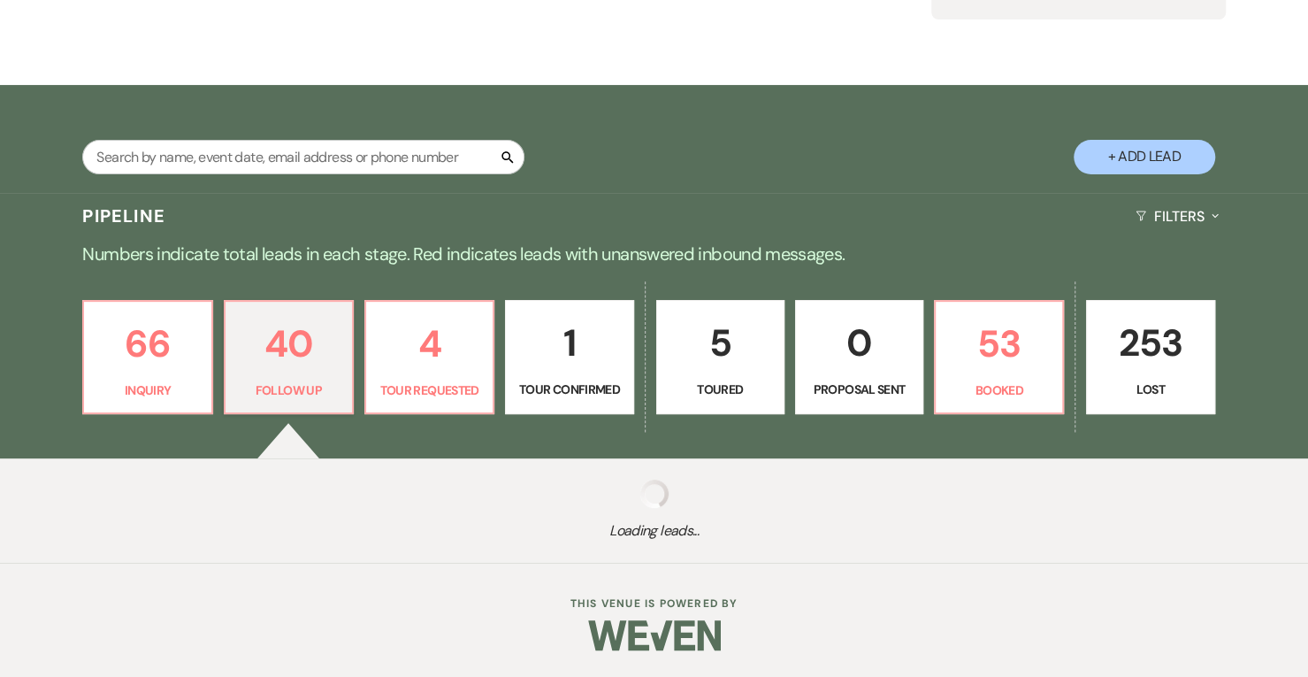
select select "9"
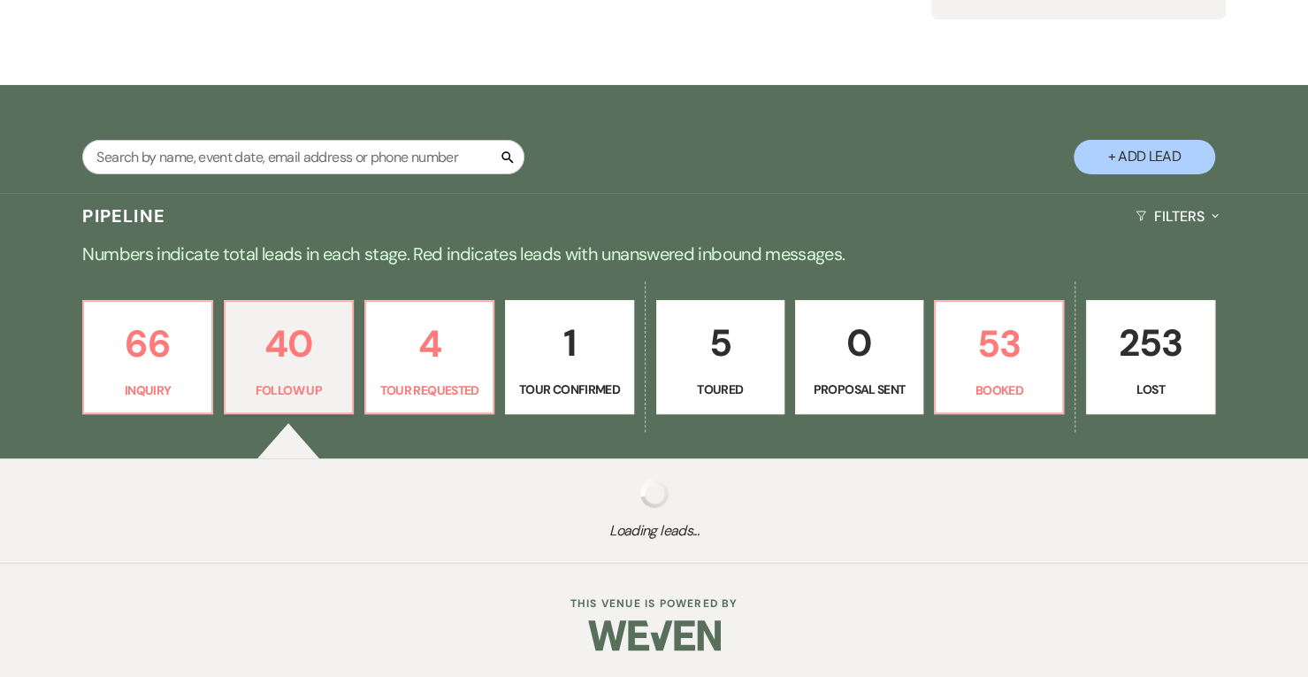
select select "9"
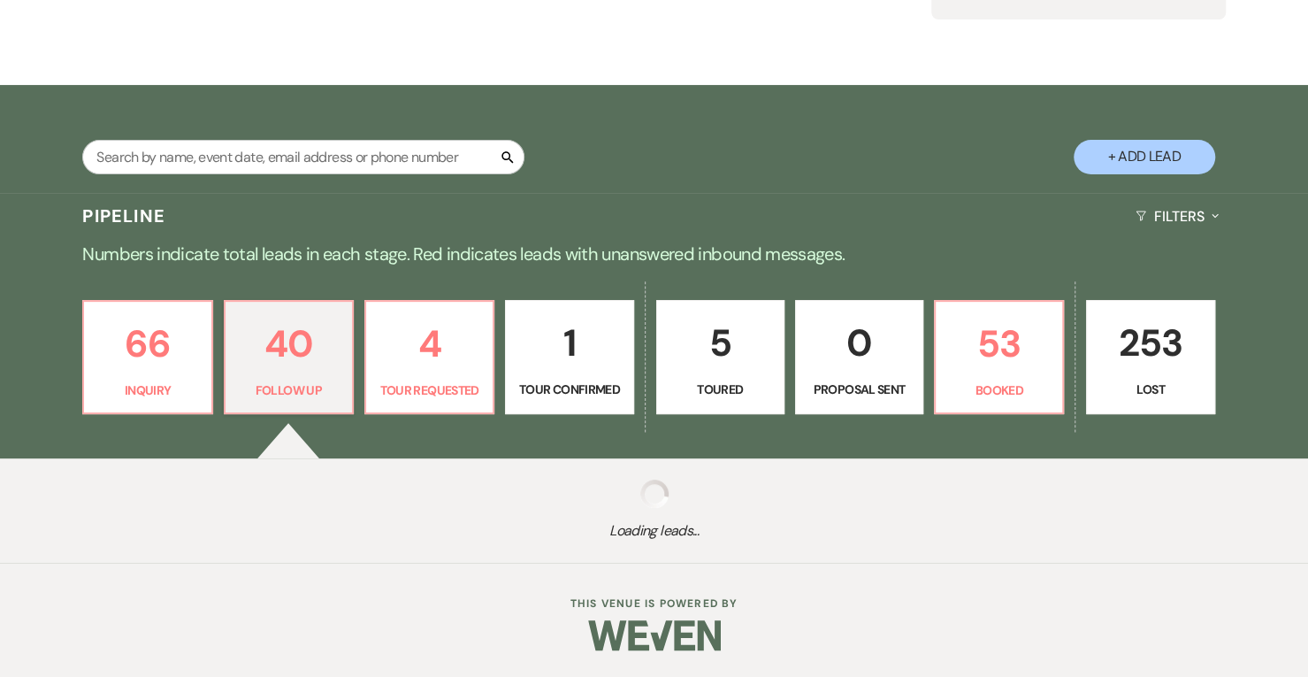
select select "9"
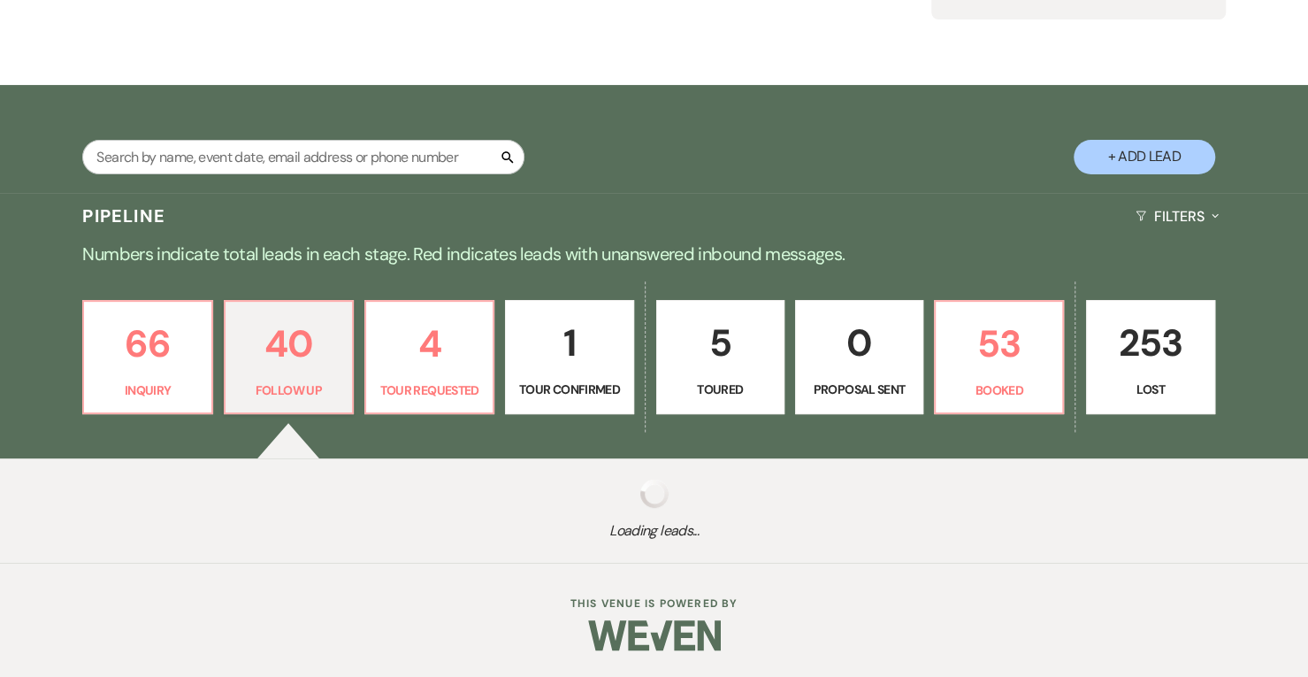
select select "9"
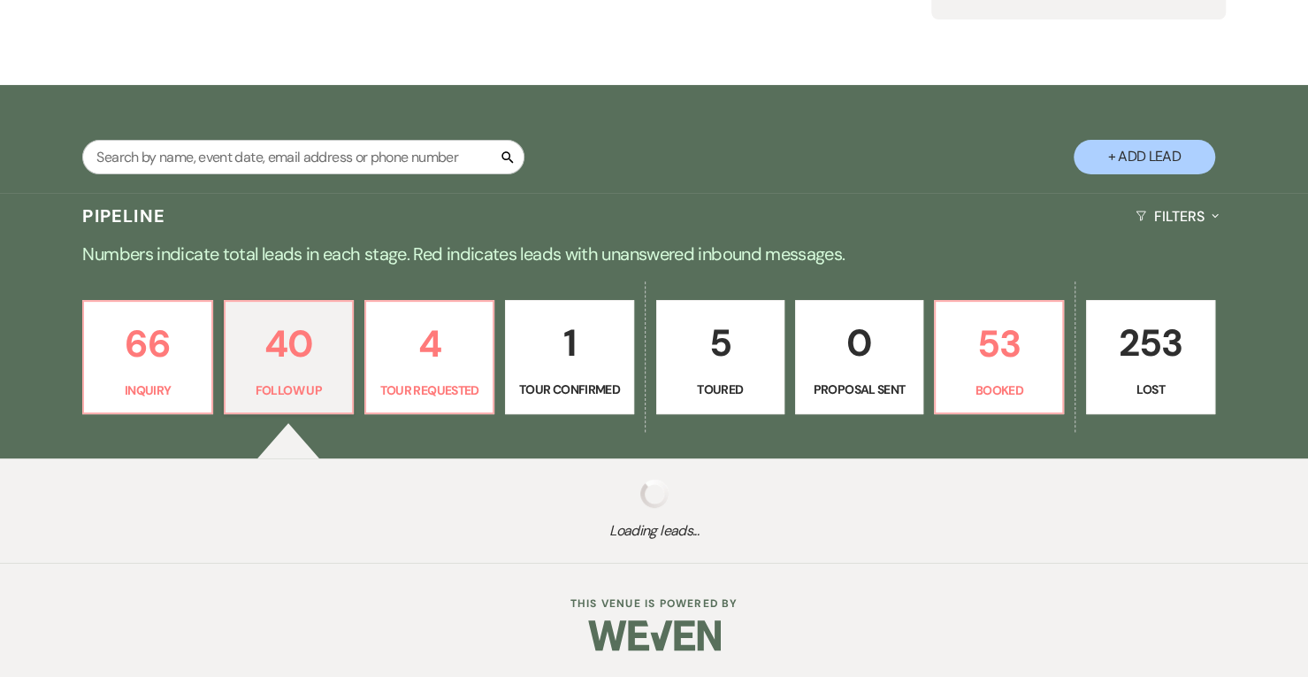
select select "9"
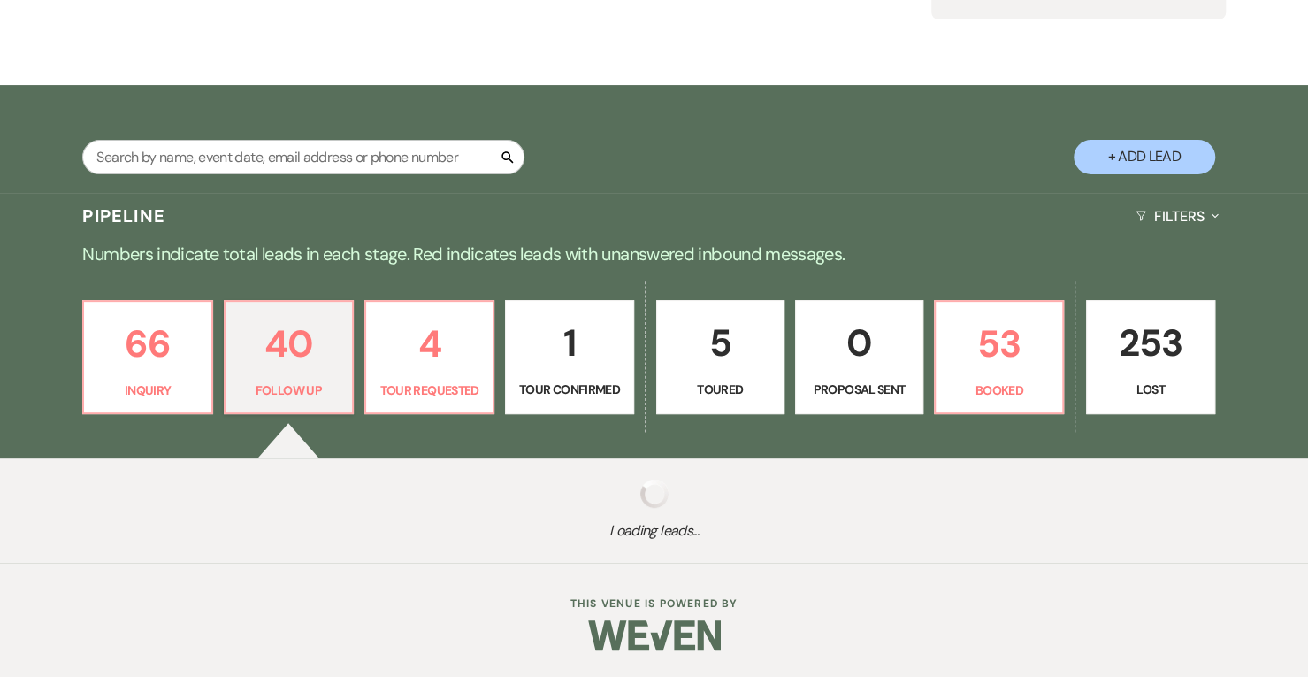
select select "9"
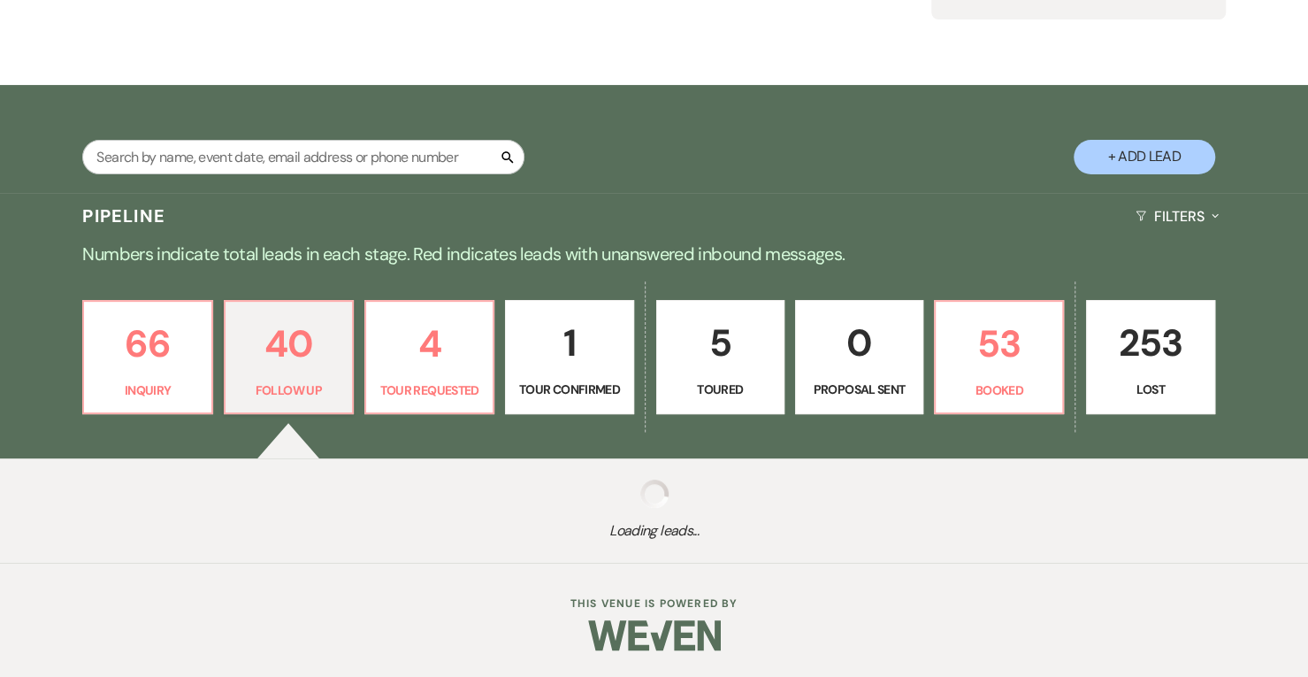
select select "9"
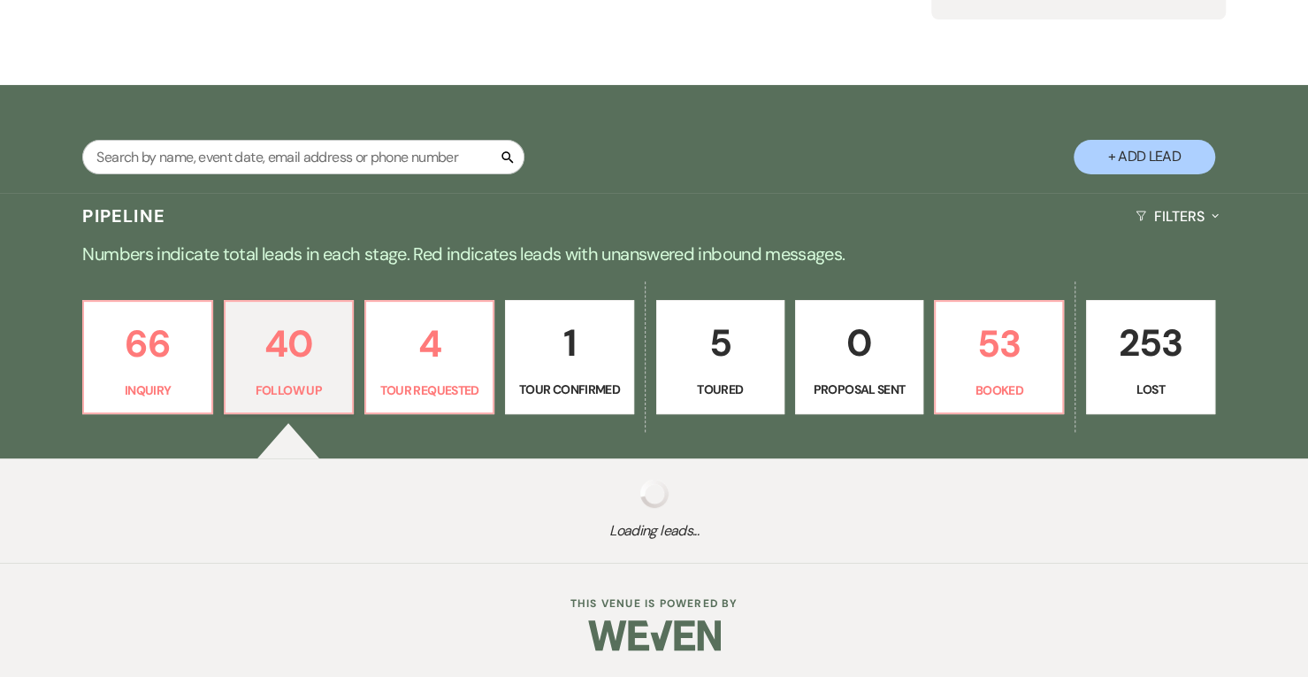
select select "9"
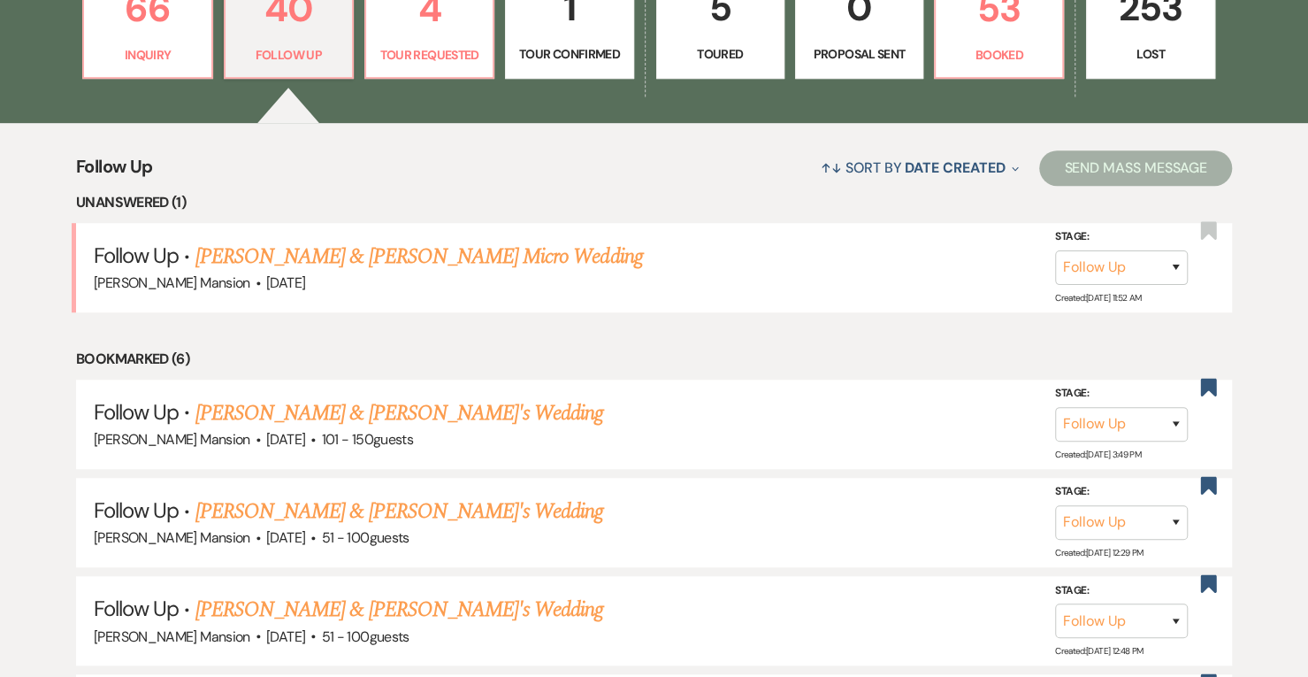
scroll to position [562, 0]
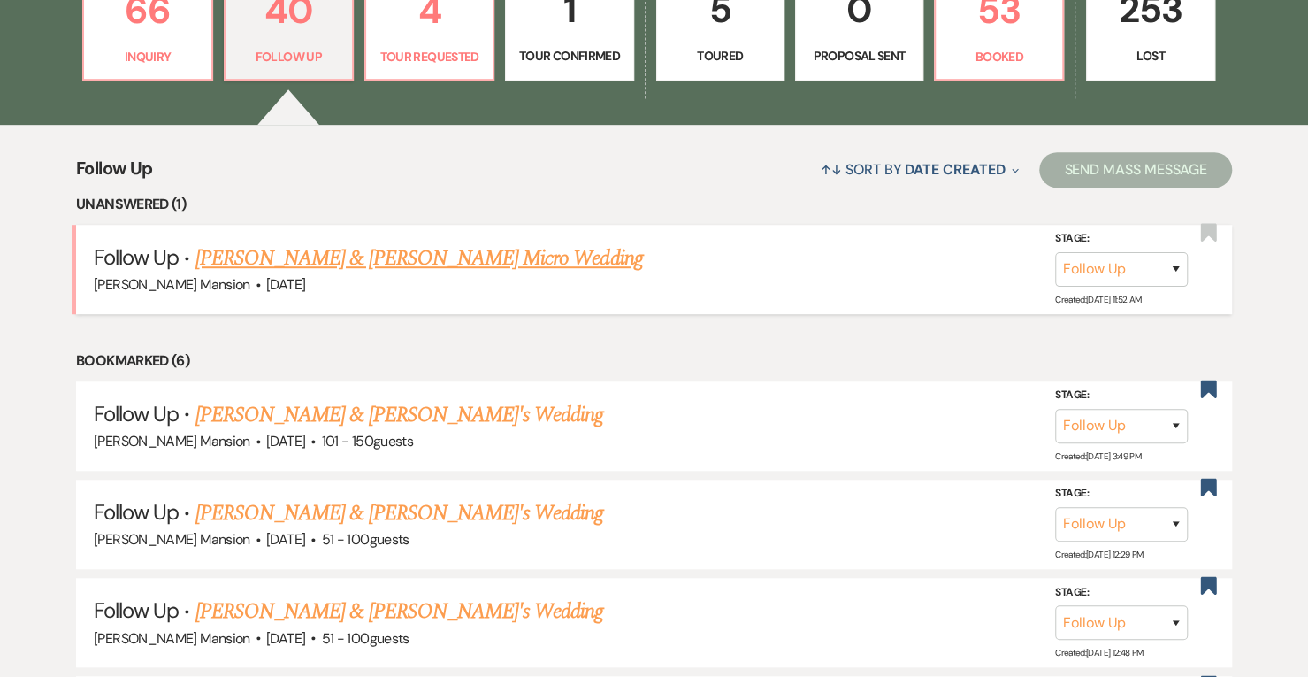
click at [388, 256] on link "Jake OConnor & Valerie Johansen's Micro Wedding" at bounding box center [420, 258] width 448 height 32
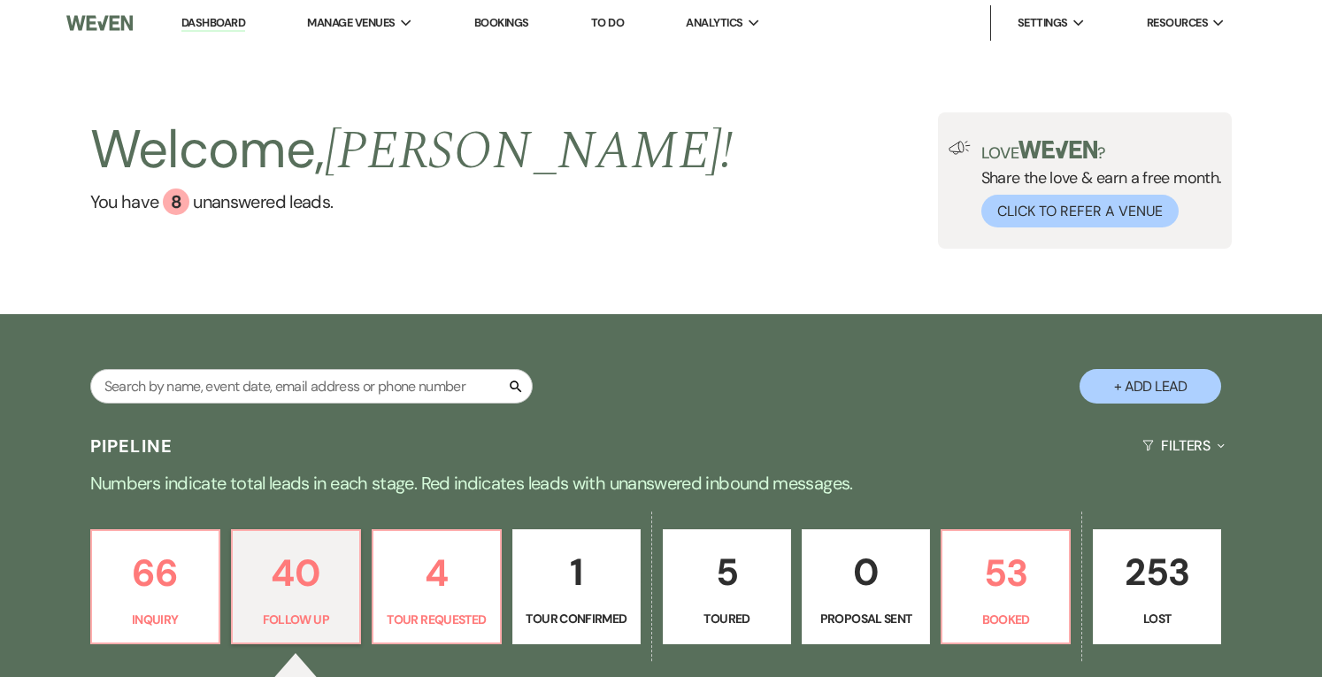
select select "9"
select select "5"
select select "16"
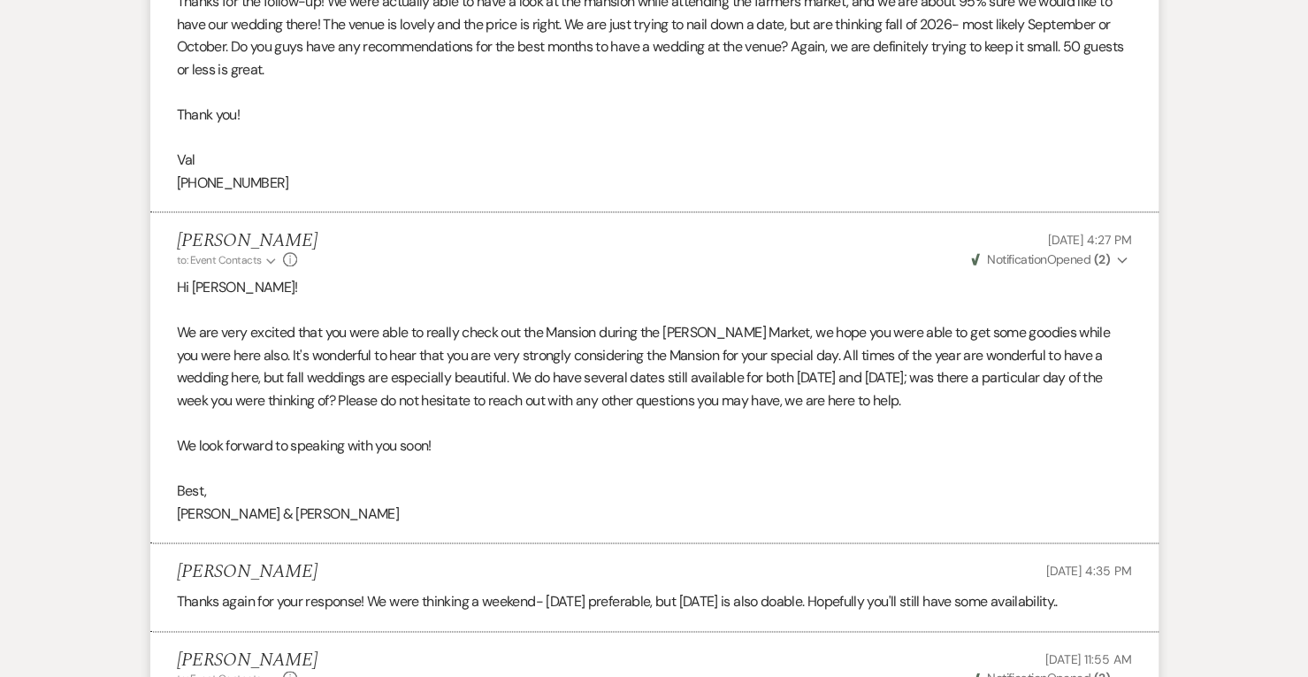
scroll to position [1767, 0]
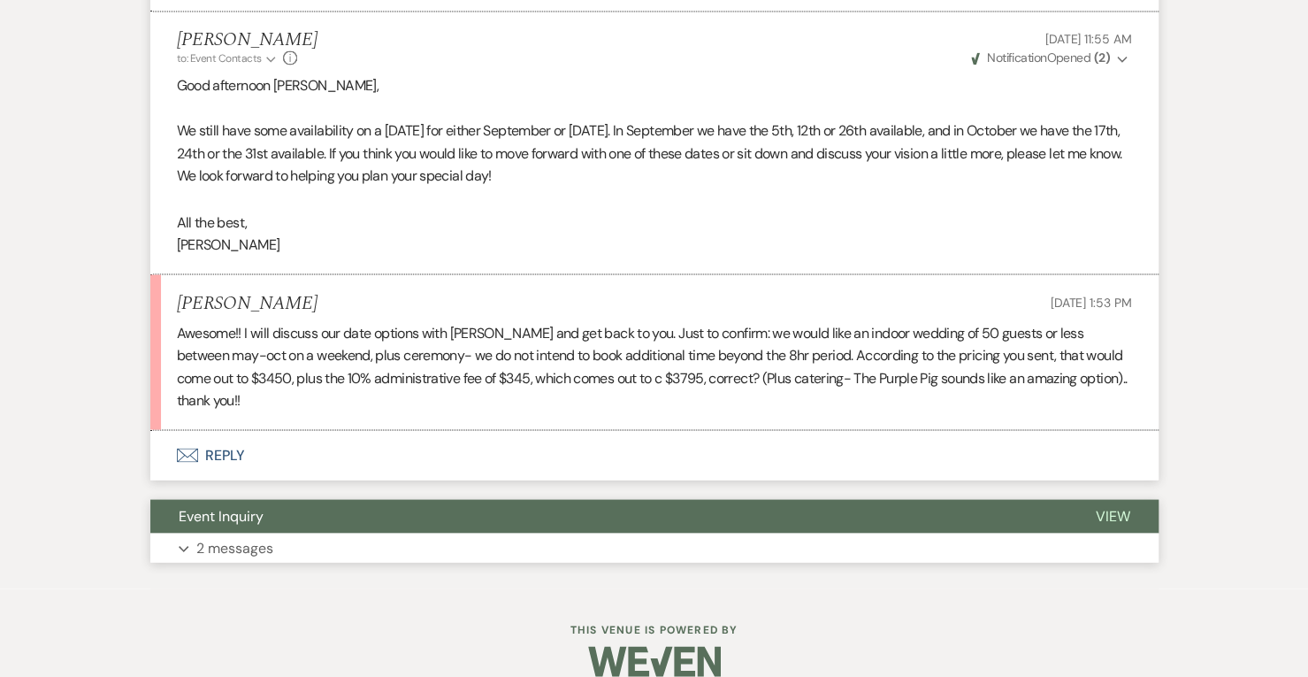
click at [180, 545] on icon "Expand" at bounding box center [184, 548] width 11 height 7
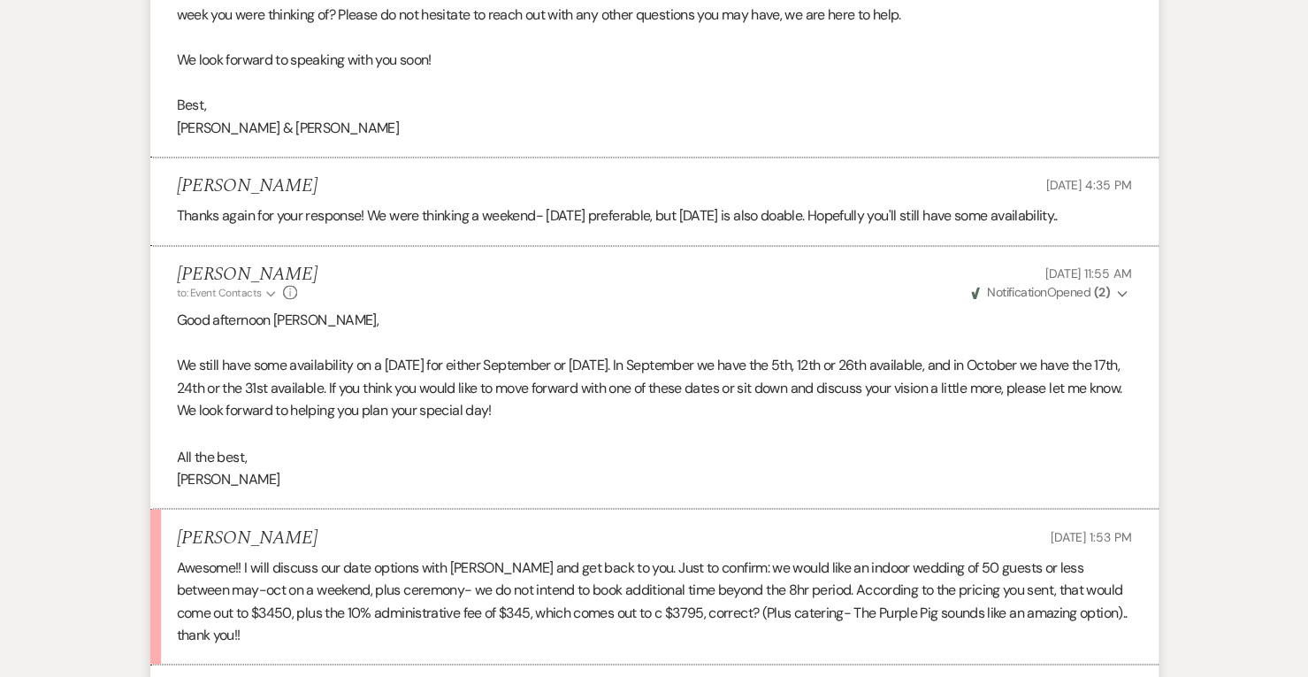
scroll to position [1537, 0]
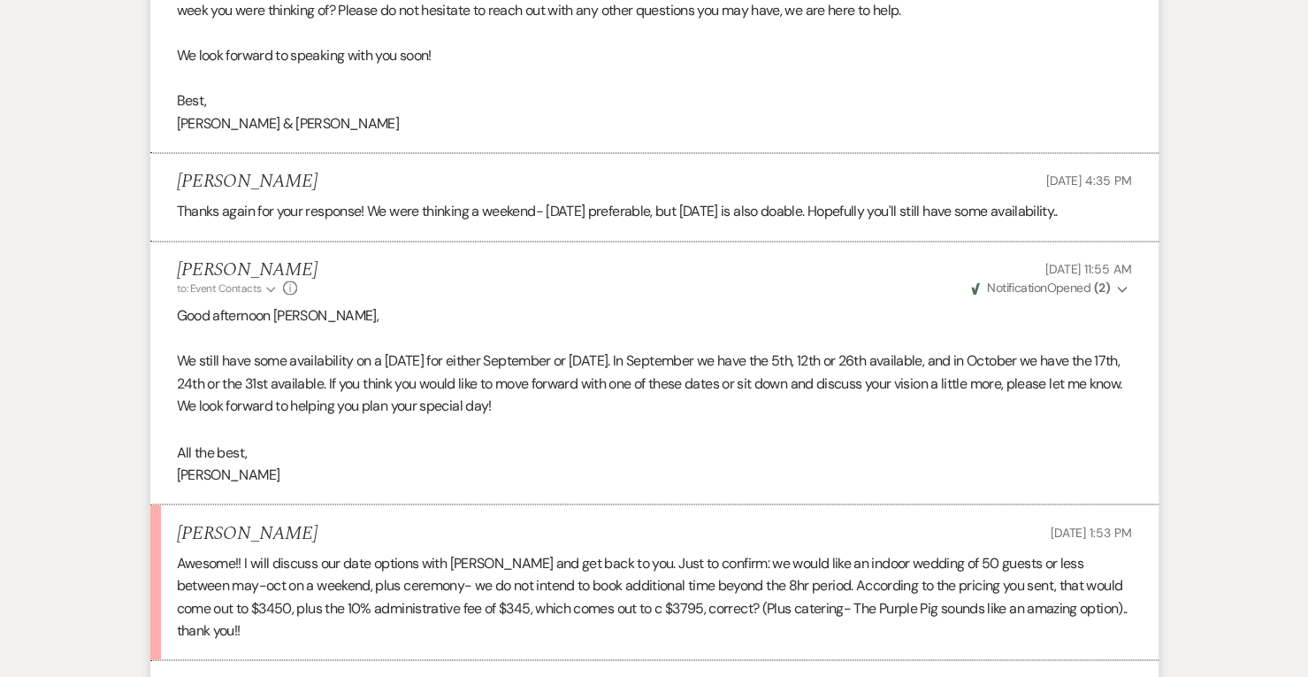
select select "9"
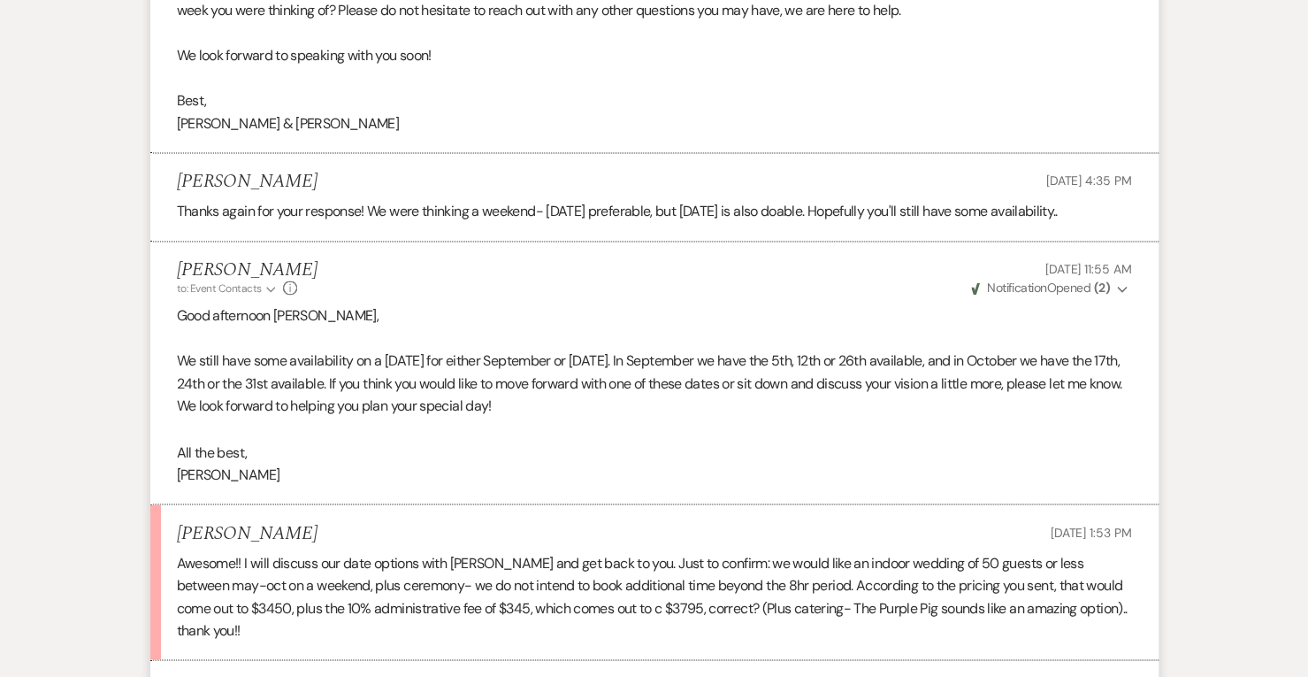
select select "9"
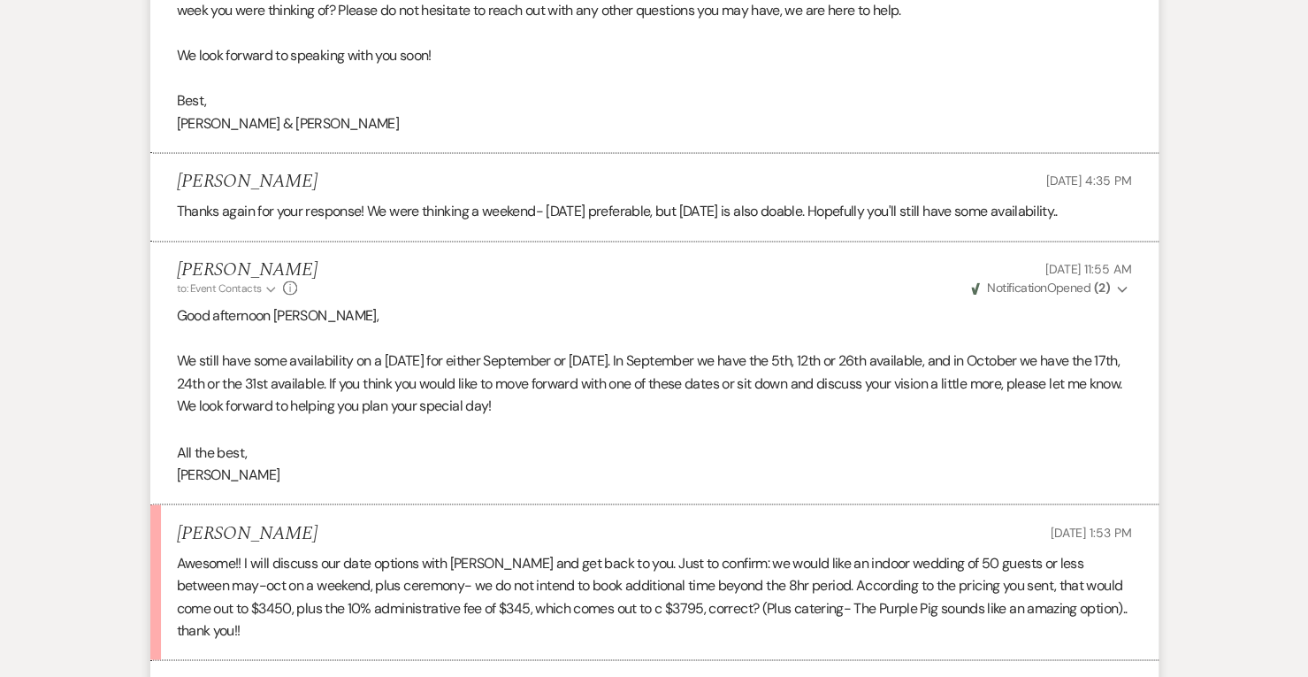
select select "9"
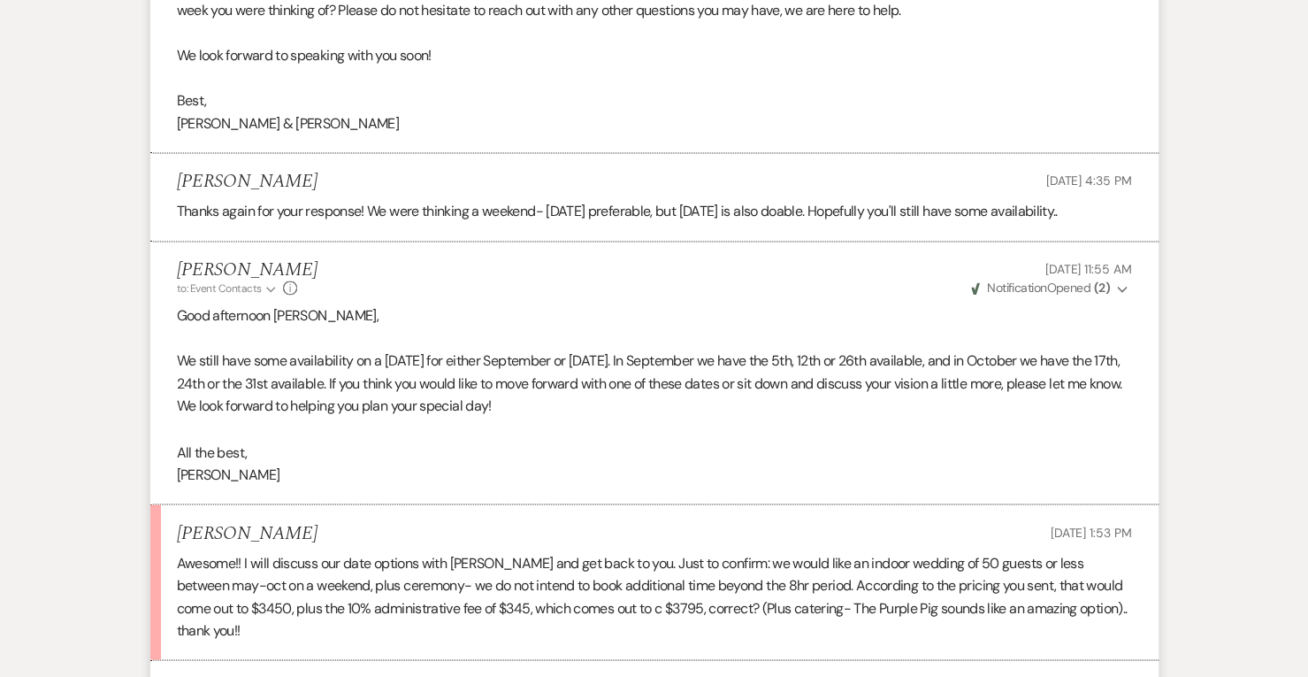
select select "9"
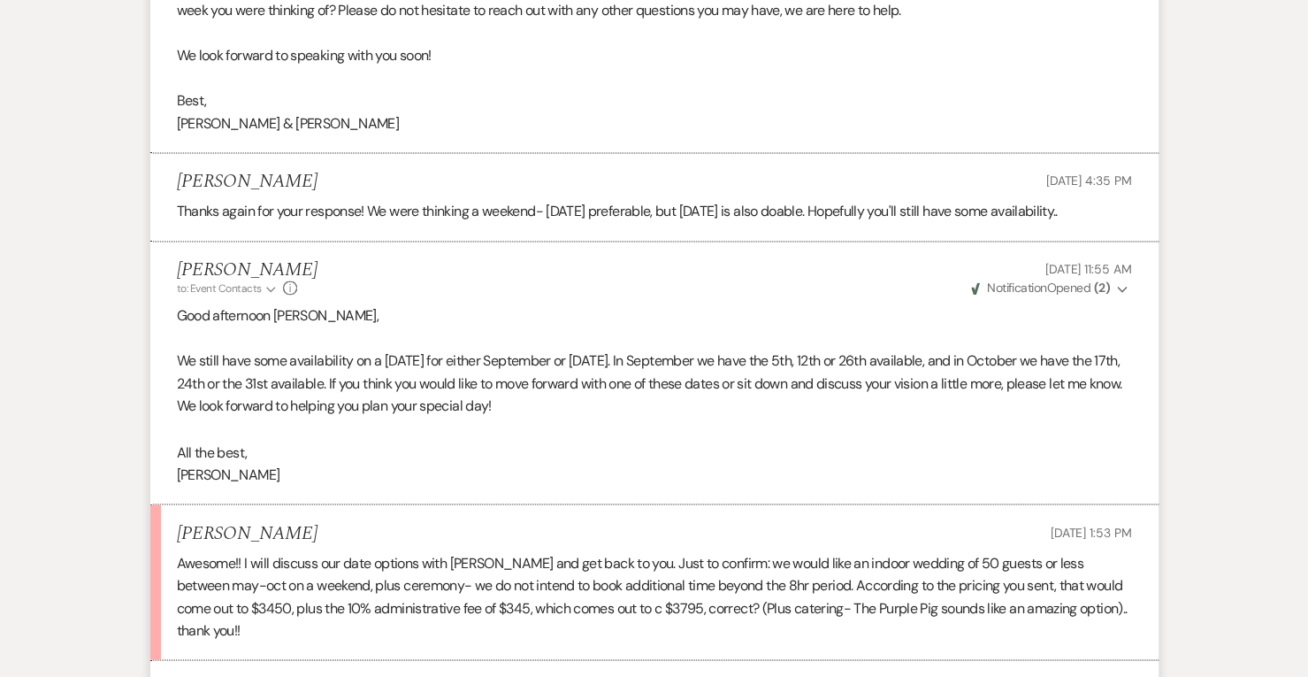
select select "9"
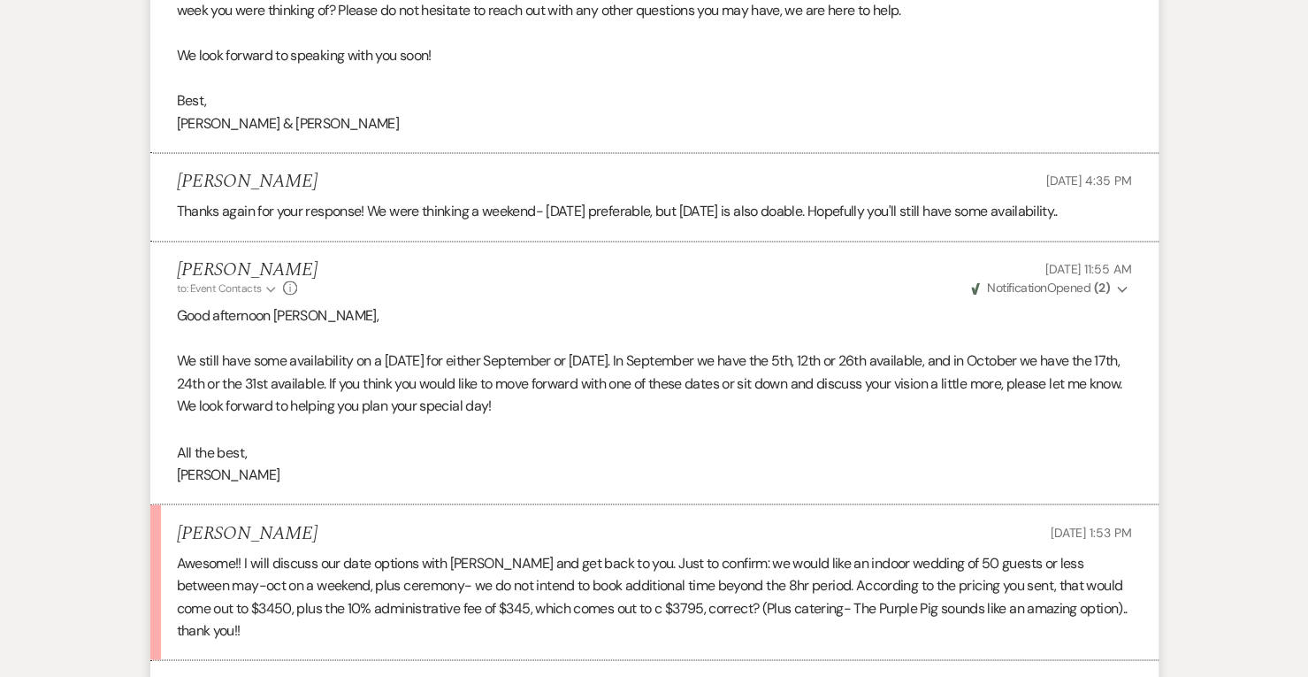
select select "9"
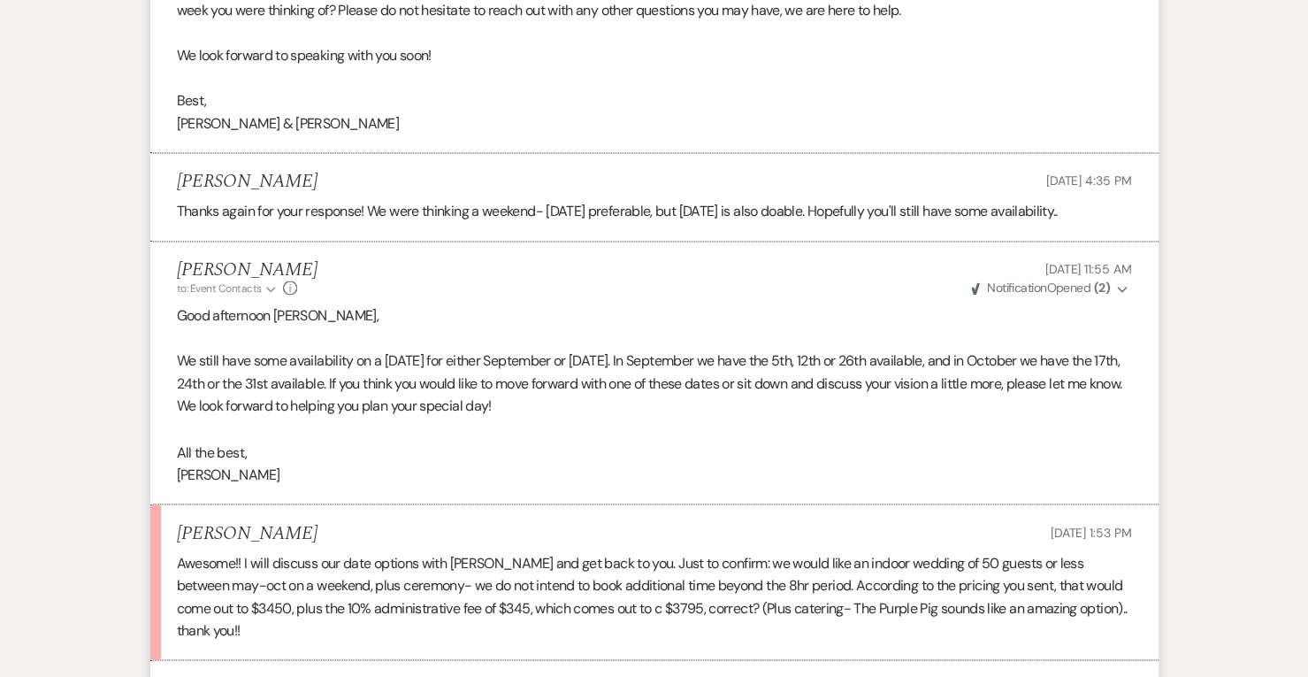
select select "9"
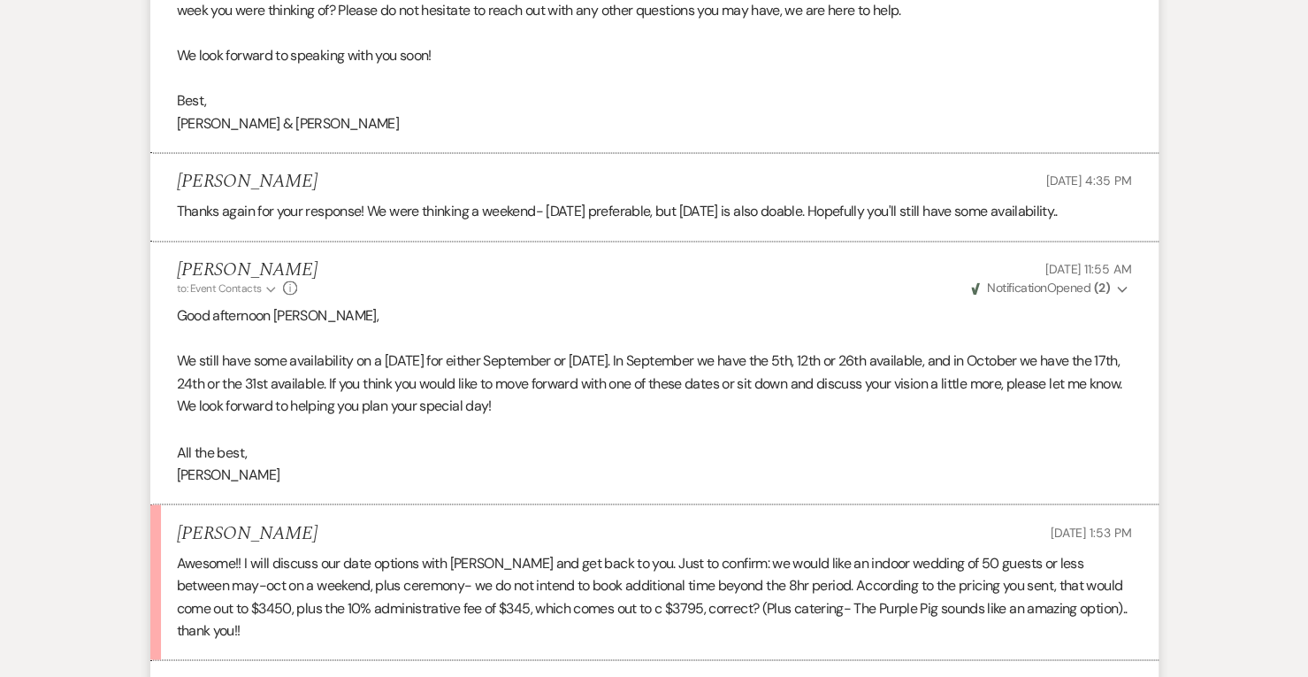
select select "9"
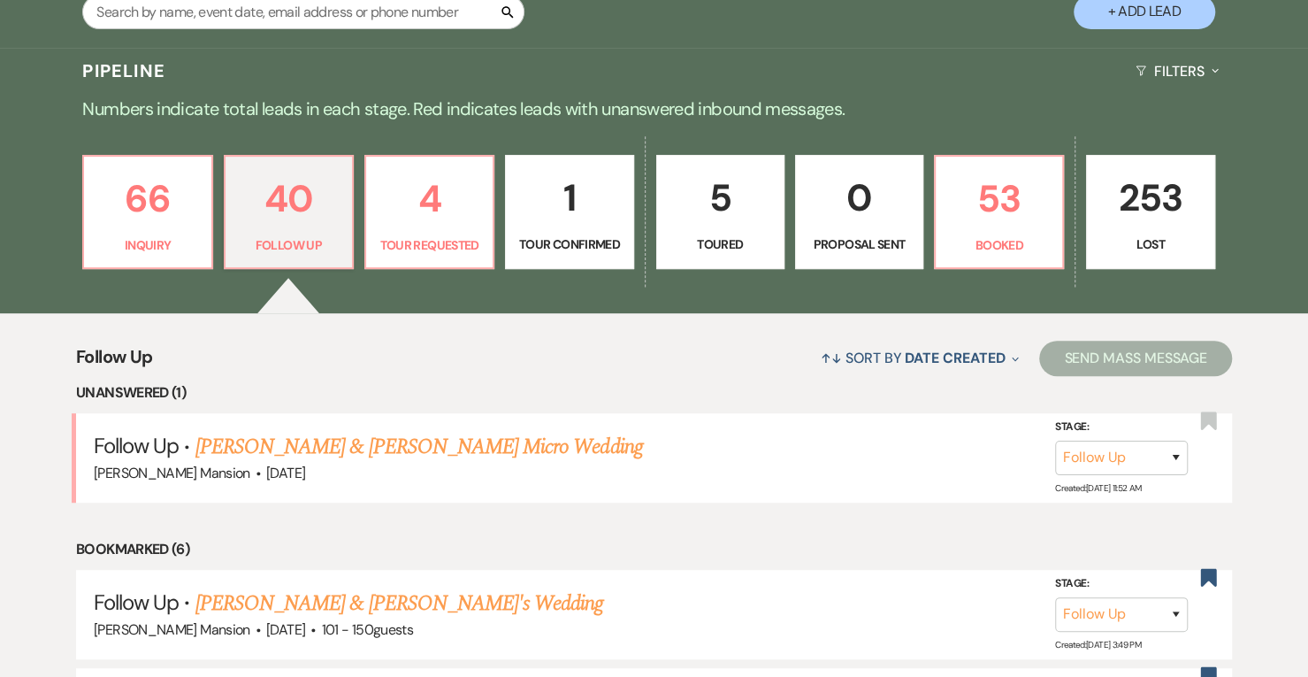
scroll to position [374, 0]
click at [1008, 235] on p "Booked" at bounding box center [999, 243] width 105 height 19
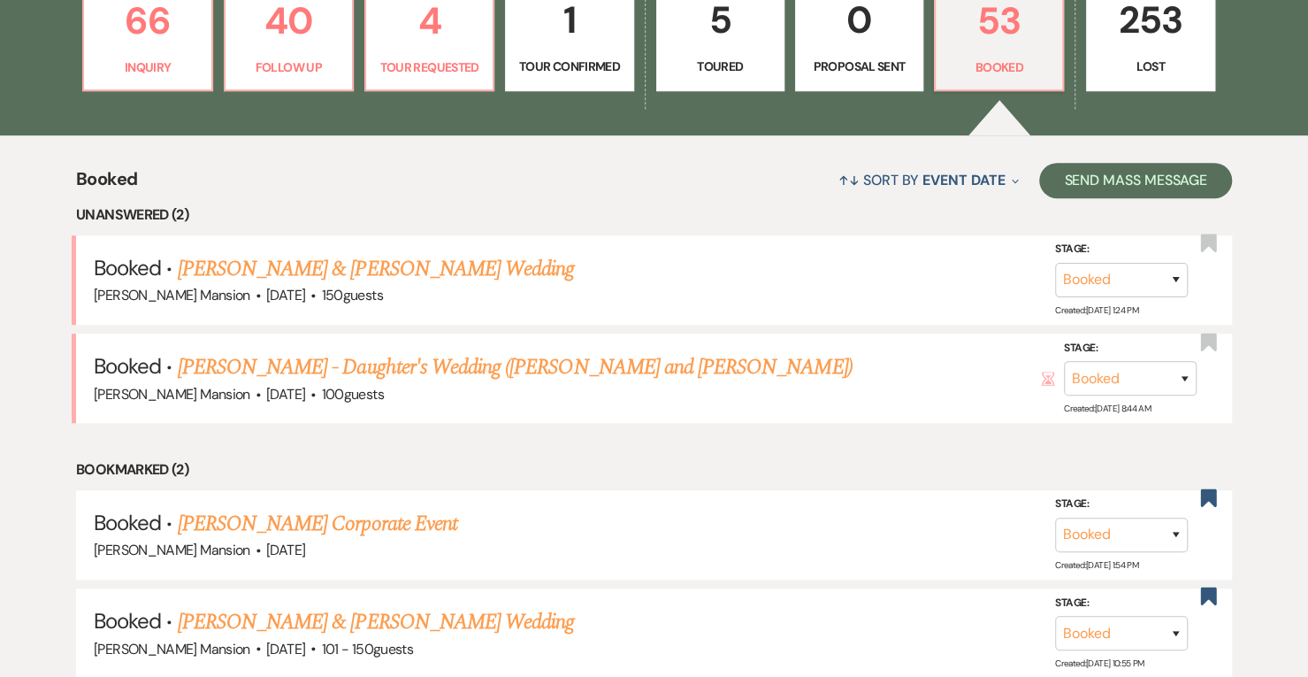
scroll to position [554, 0]
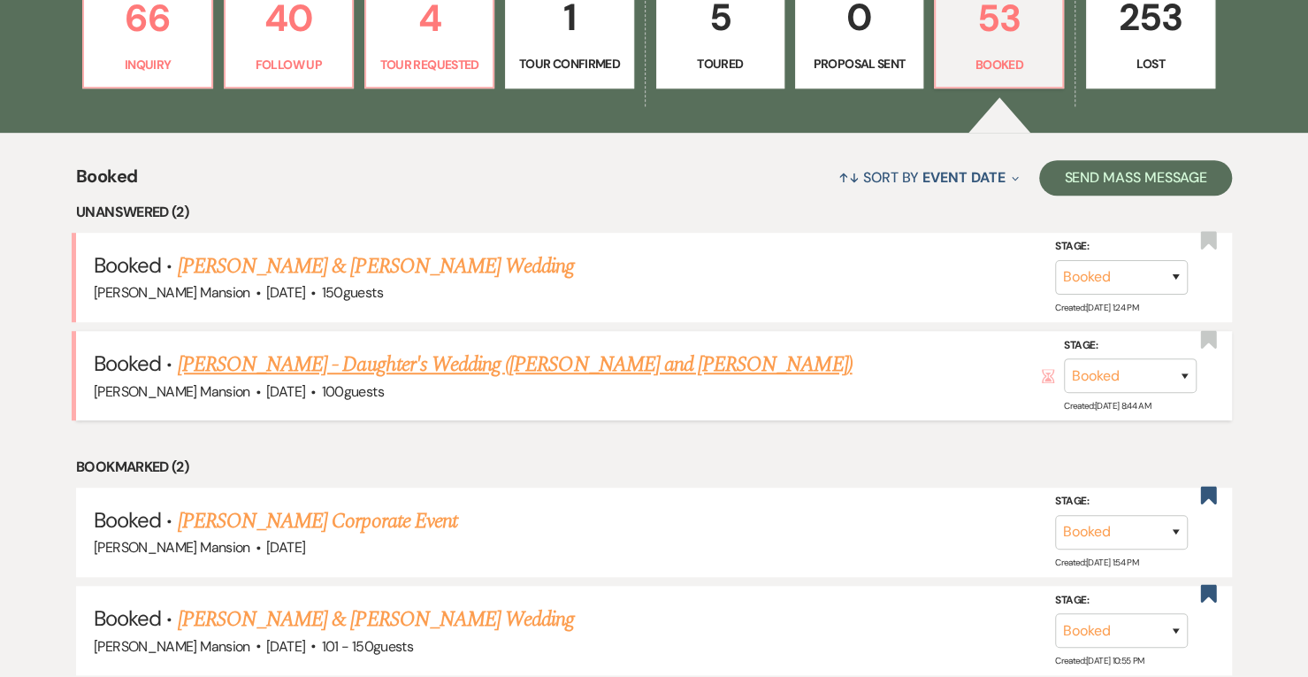
click at [533, 359] on link "Sherry Clement - Daughter's Wedding (Leah and Kiro)" at bounding box center [515, 365] width 675 height 32
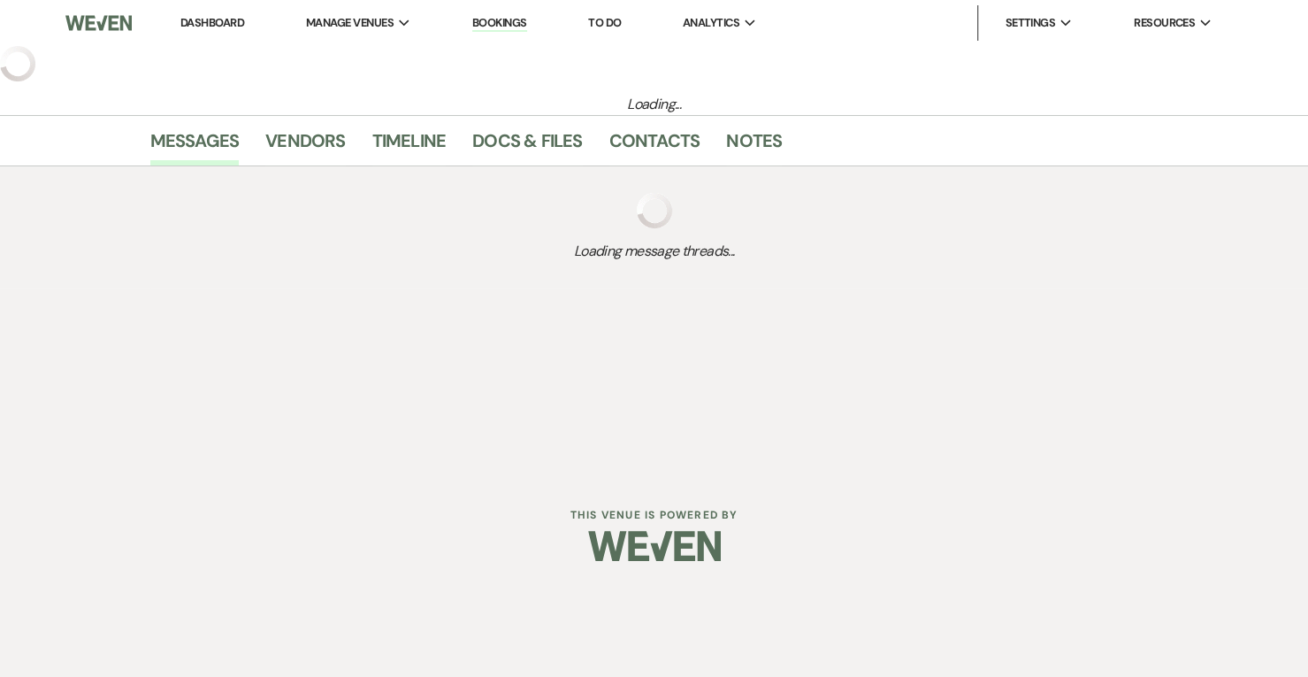
select select "5"
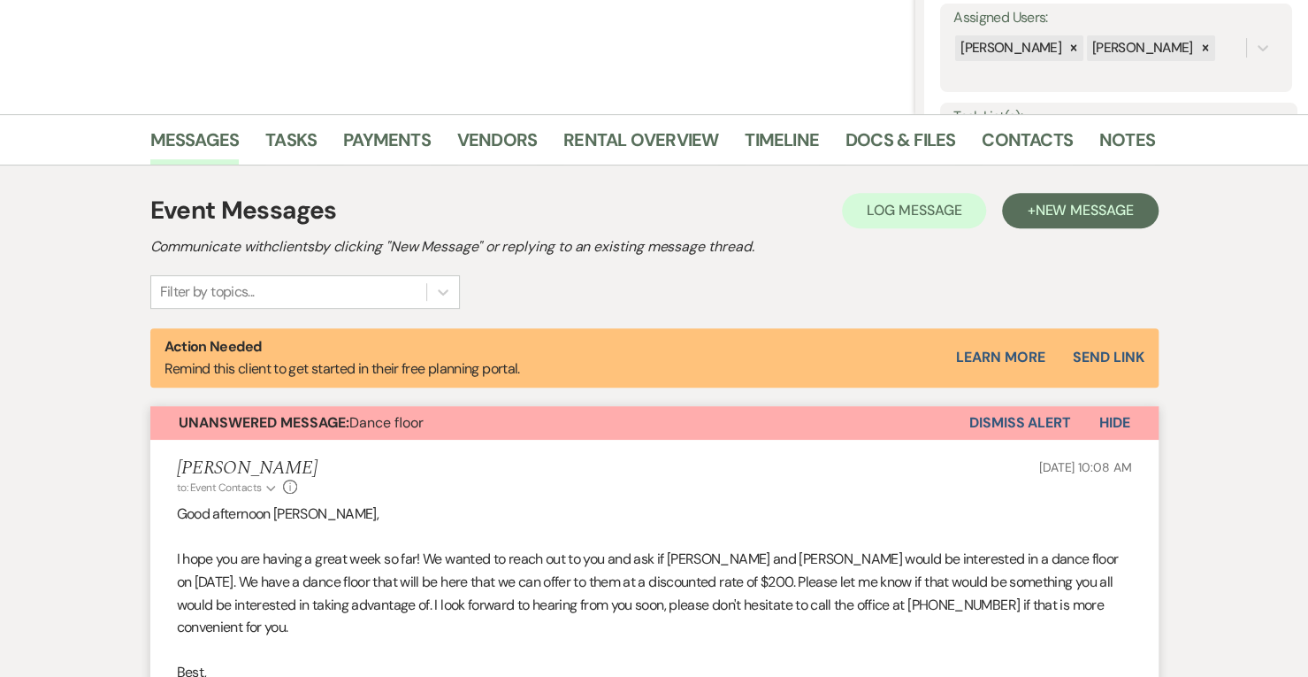
scroll to position [331, 0]
click at [1016, 417] on button "Dismiss Alert" at bounding box center [1021, 422] width 102 height 34
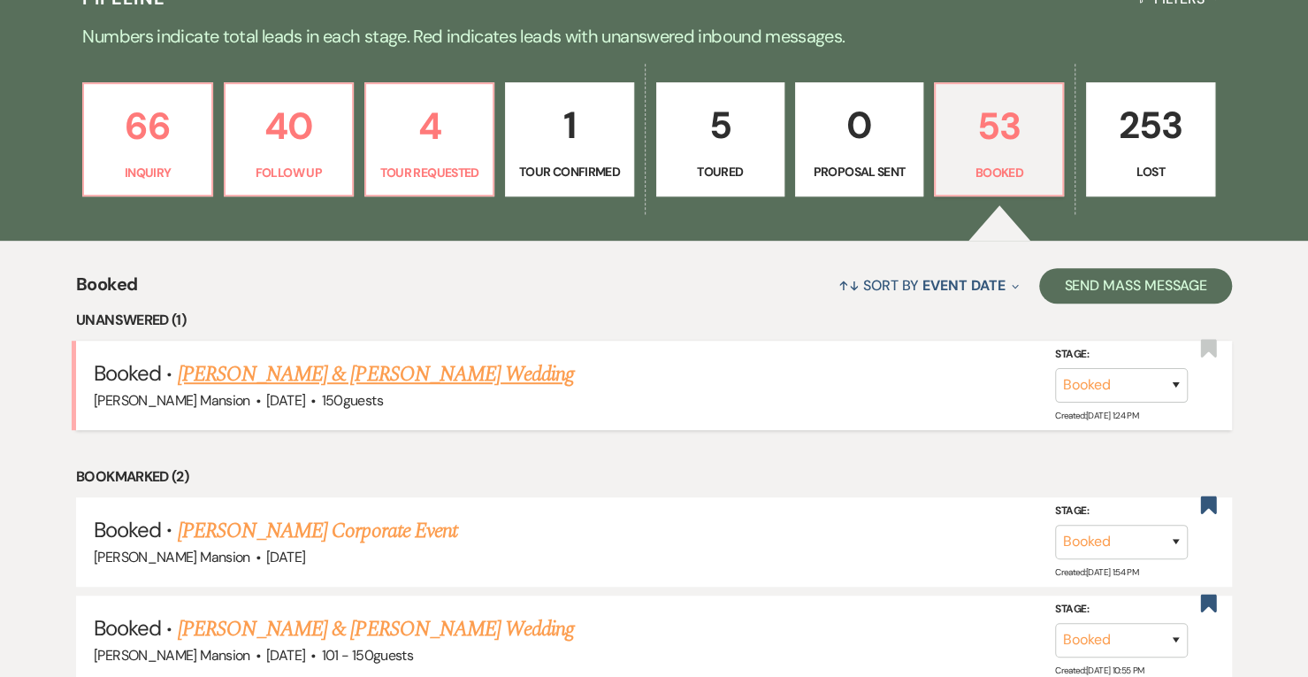
scroll to position [441, 0]
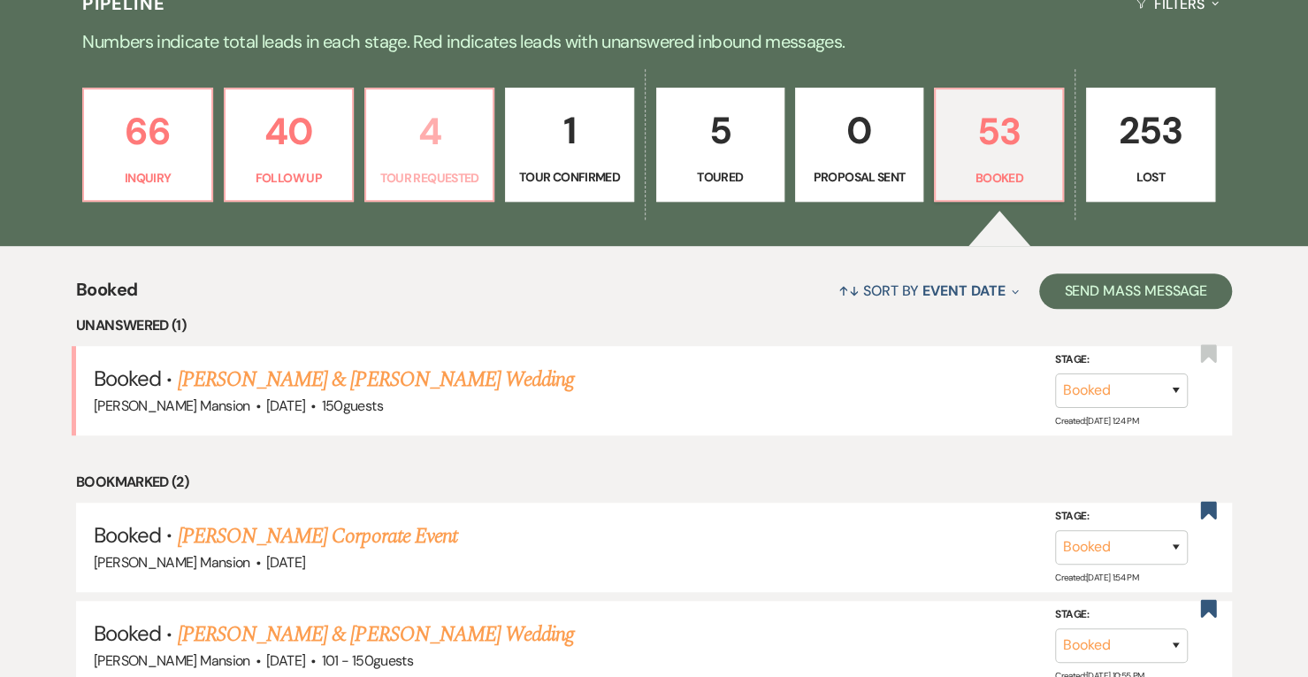
click at [433, 168] on p "Tour Requested" at bounding box center [429, 177] width 105 height 19
select select "2"
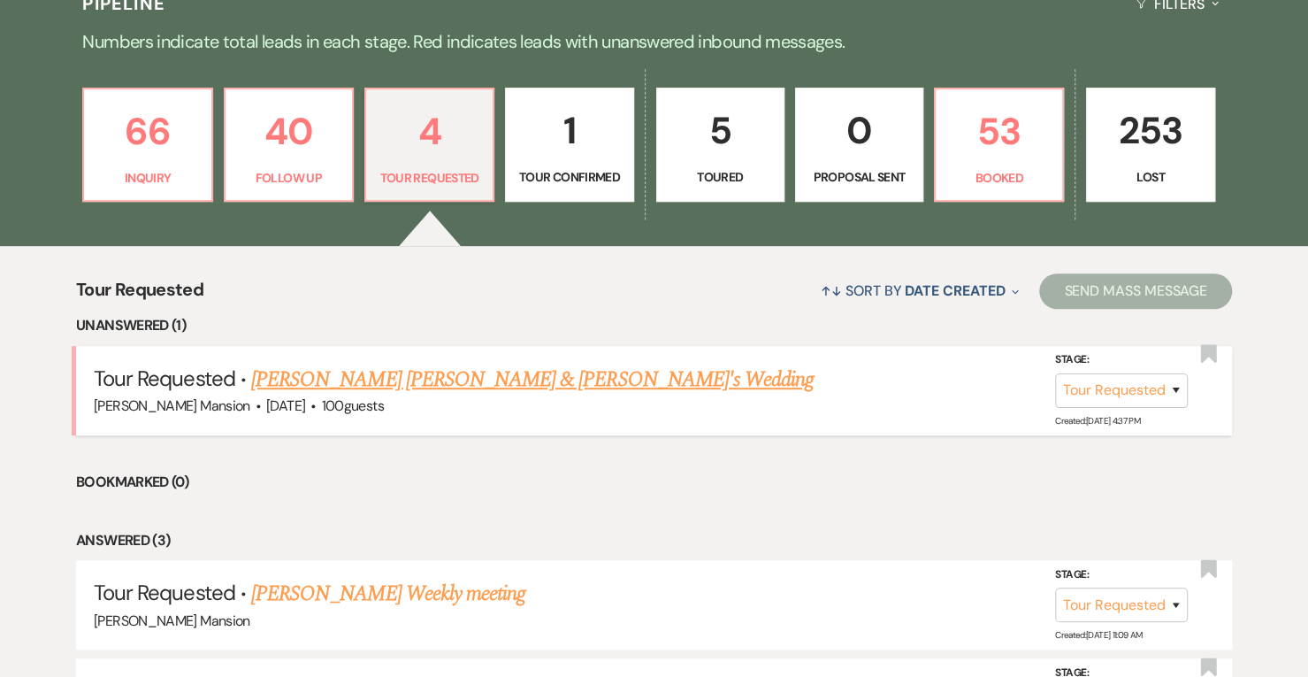
click at [361, 375] on link "Emma Pauline Dauphinee & Fiance's Wedding" at bounding box center [532, 380] width 563 height 32
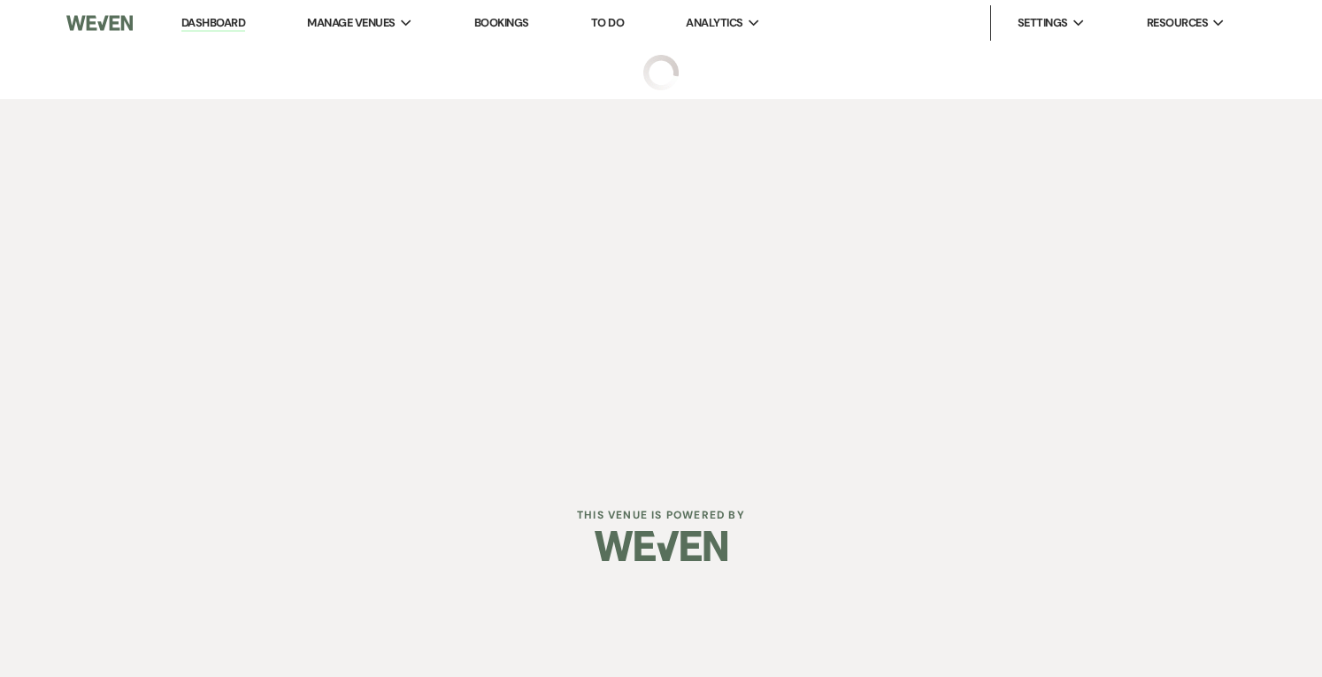
select select "2"
select select "5"
